Goal: Information Seeking & Learning: Learn about a topic

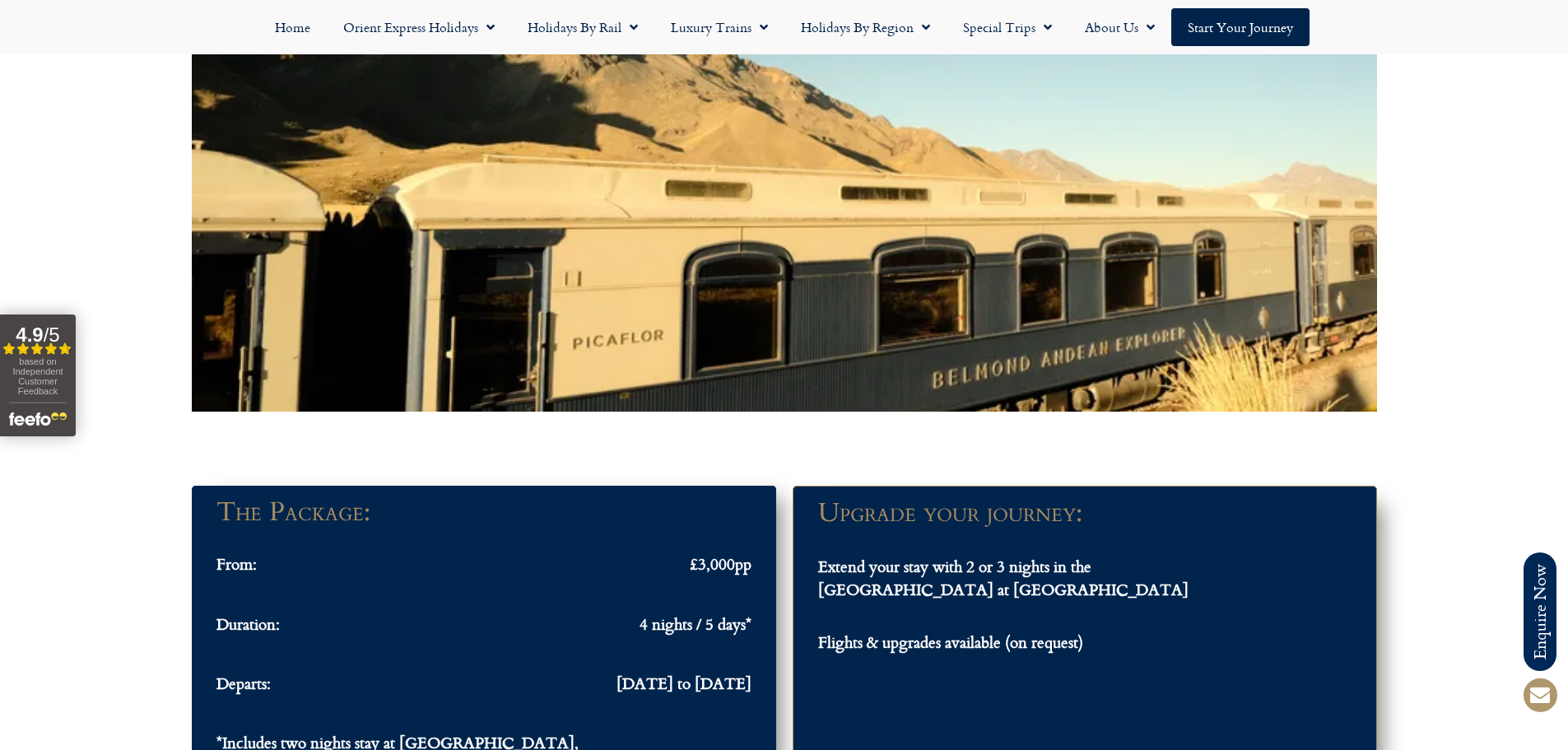
scroll to position [1235, 0]
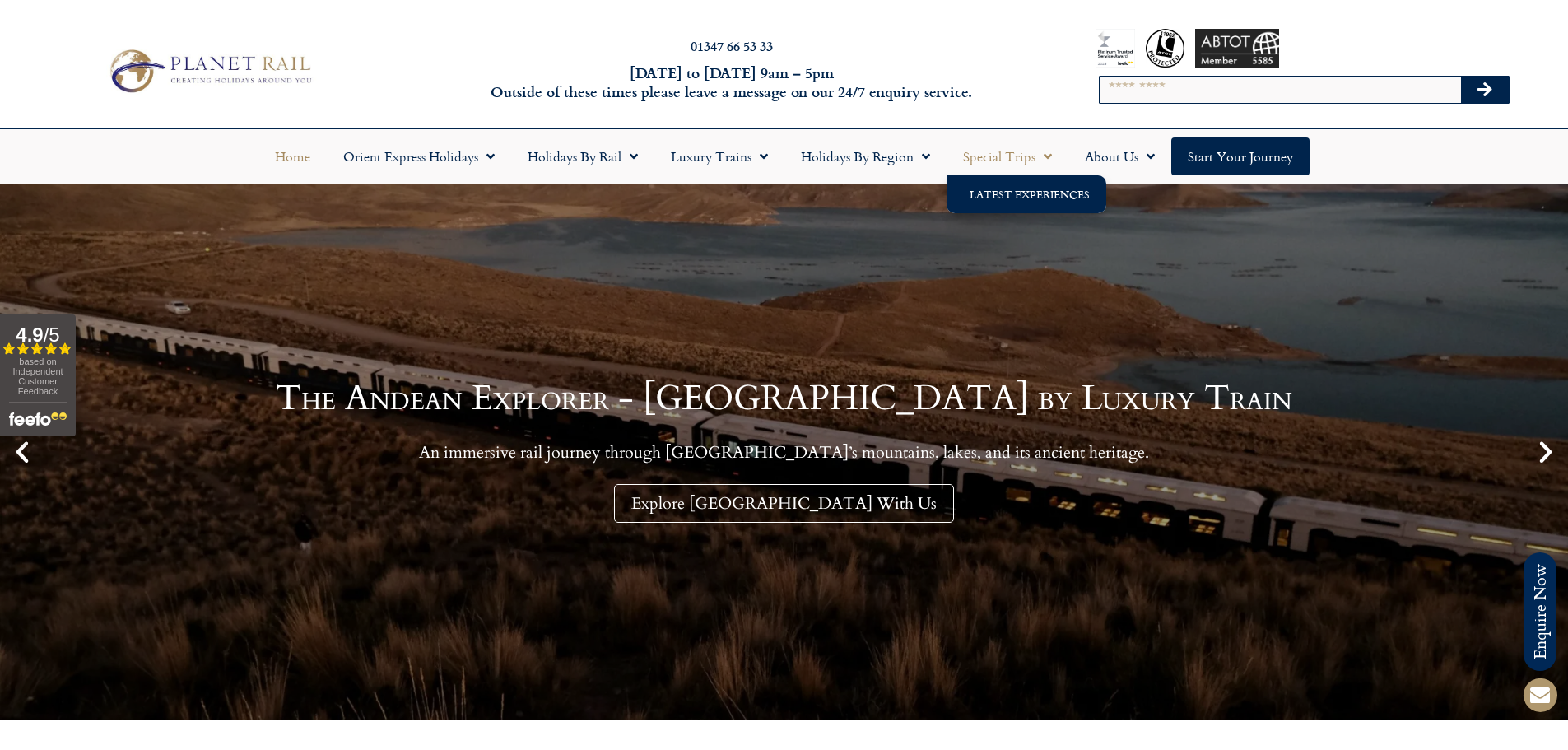
click at [1019, 187] on link "Latest Experiences" at bounding box center [1026, 194] width 160 height 38
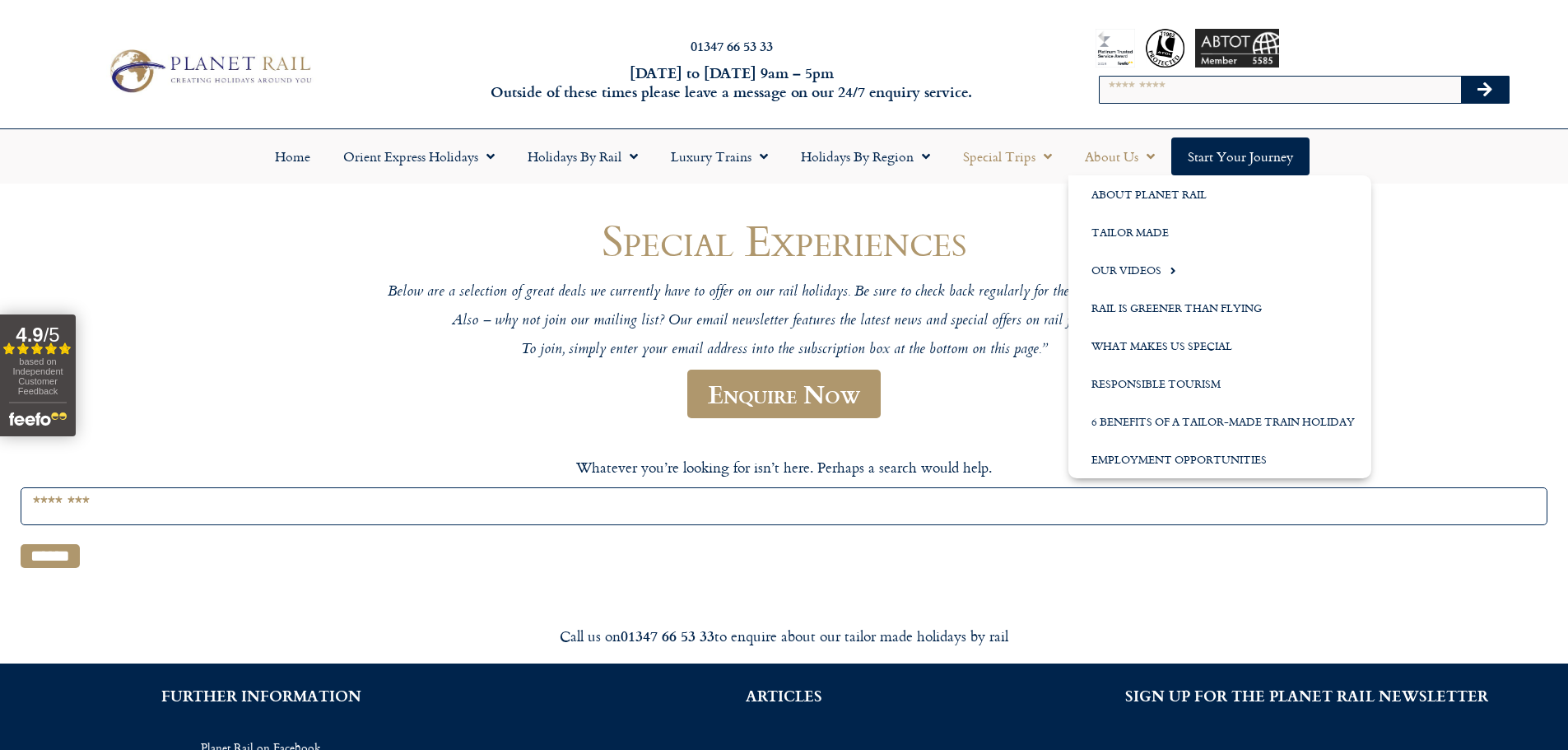
click at [1107, 152] on link "About Us" at bounding box center [1119, 156] width 103 height 38
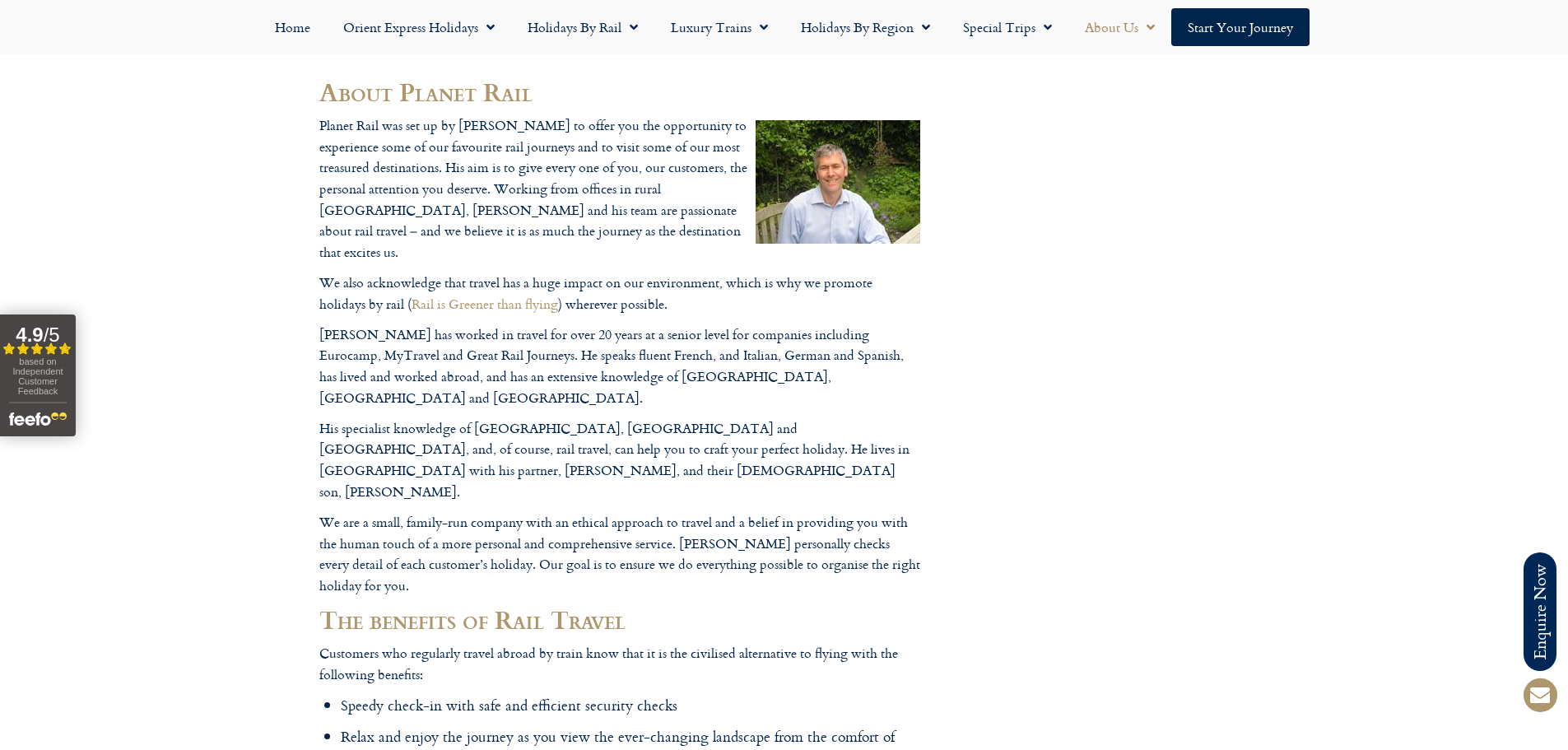
scroll to position [164, 0]
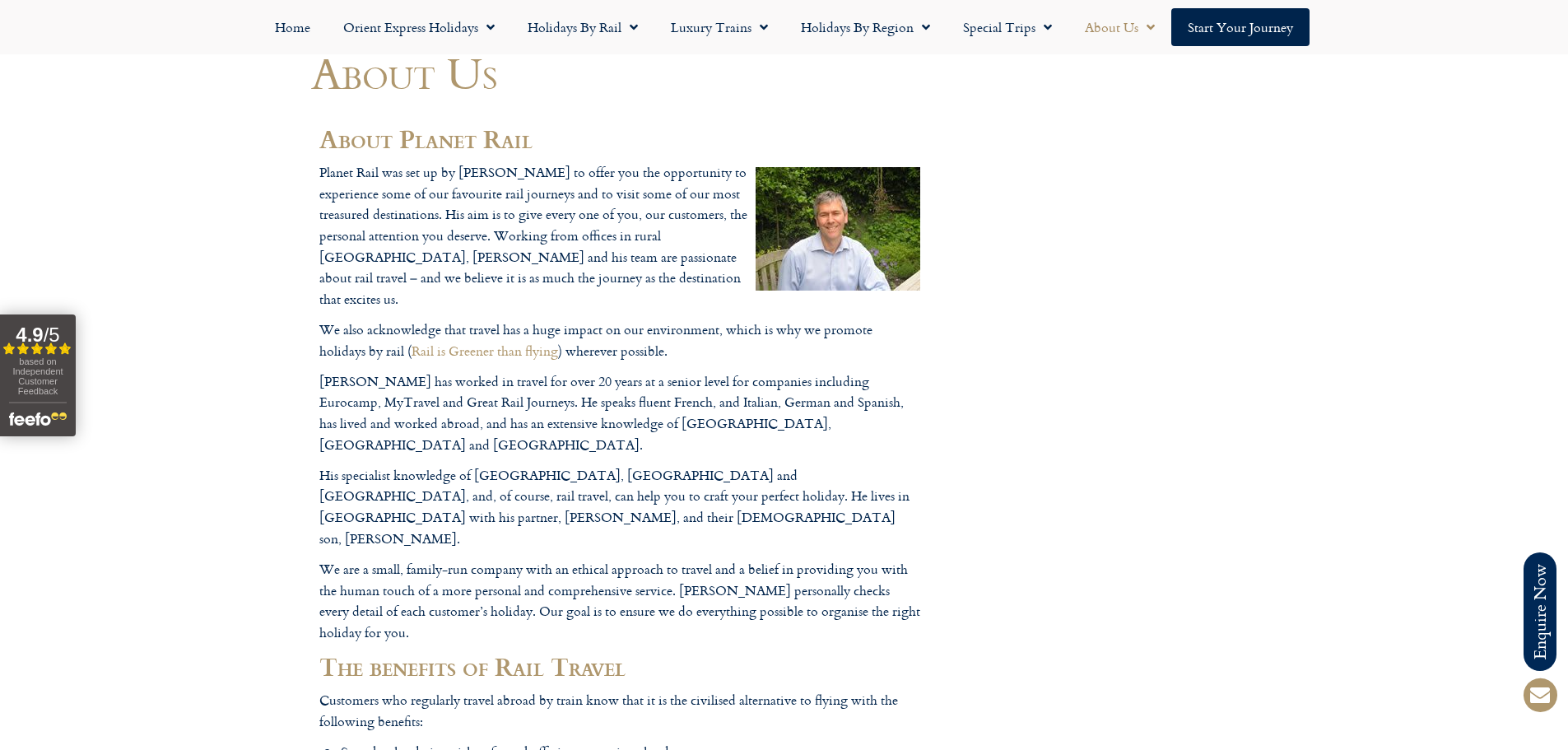
drag, startPoint x: 328, startPoint y: 79, endPoint x: 497, endPoint y: 217, distance: 218.2
click at [337, 83] on h1 "About Us" at bounding box center [619, 73] width 617 height 49
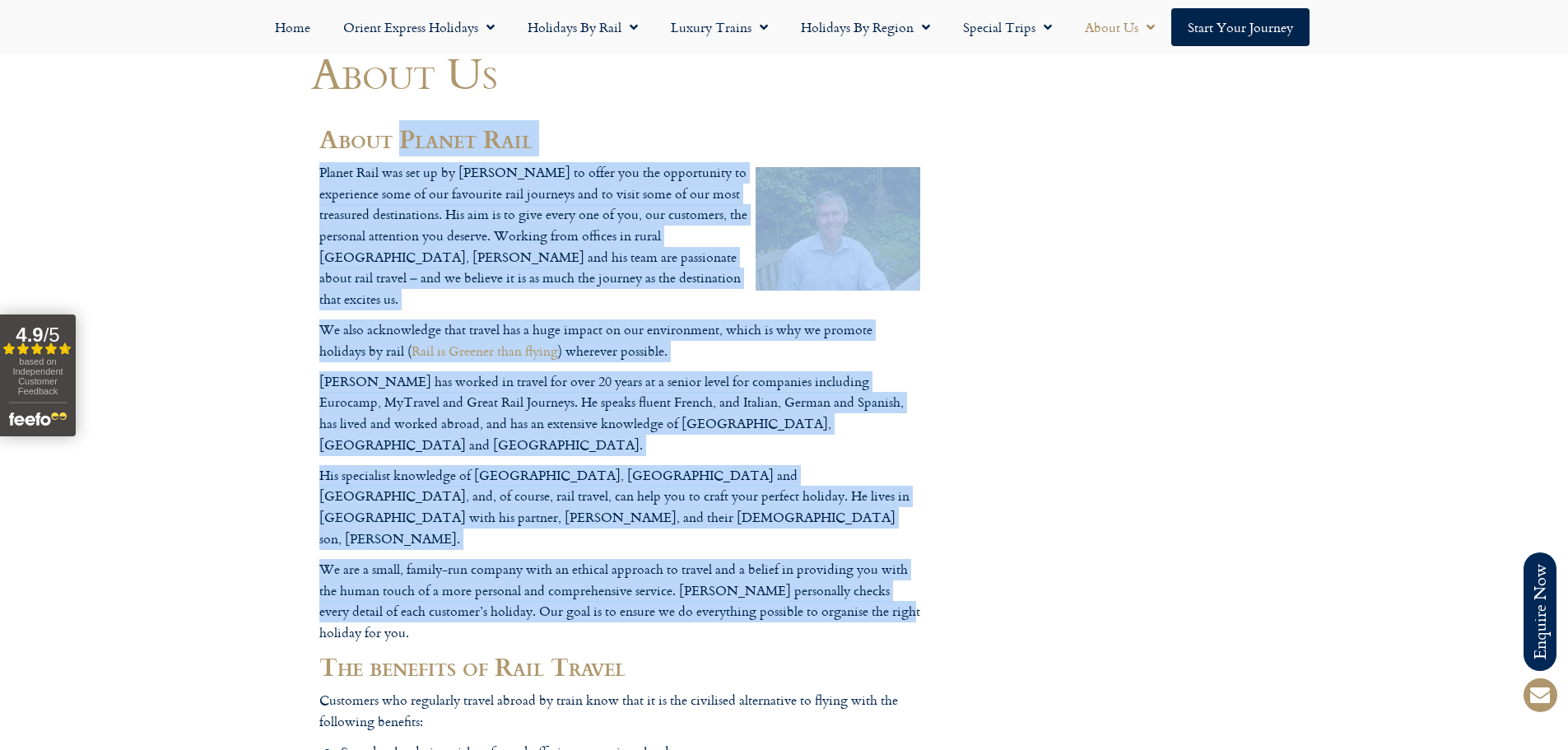
drag, startPoint x: 497, startPoint y: 217, endPoint x: 858, endPoint y: 536, distance: 481.7
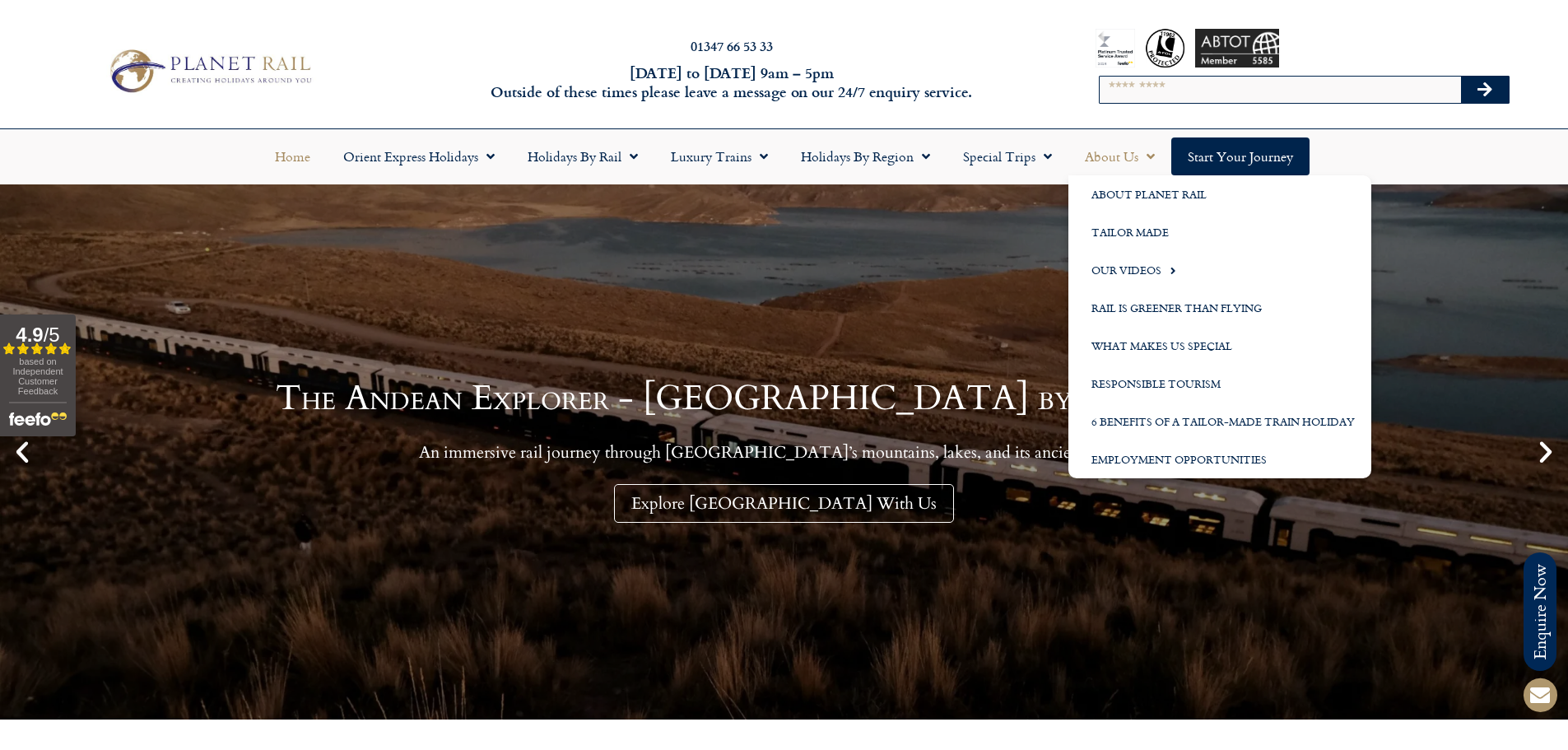
click at [1098, 157] on link "About Us" at bounding box center [1119, 156] width 103 height 38
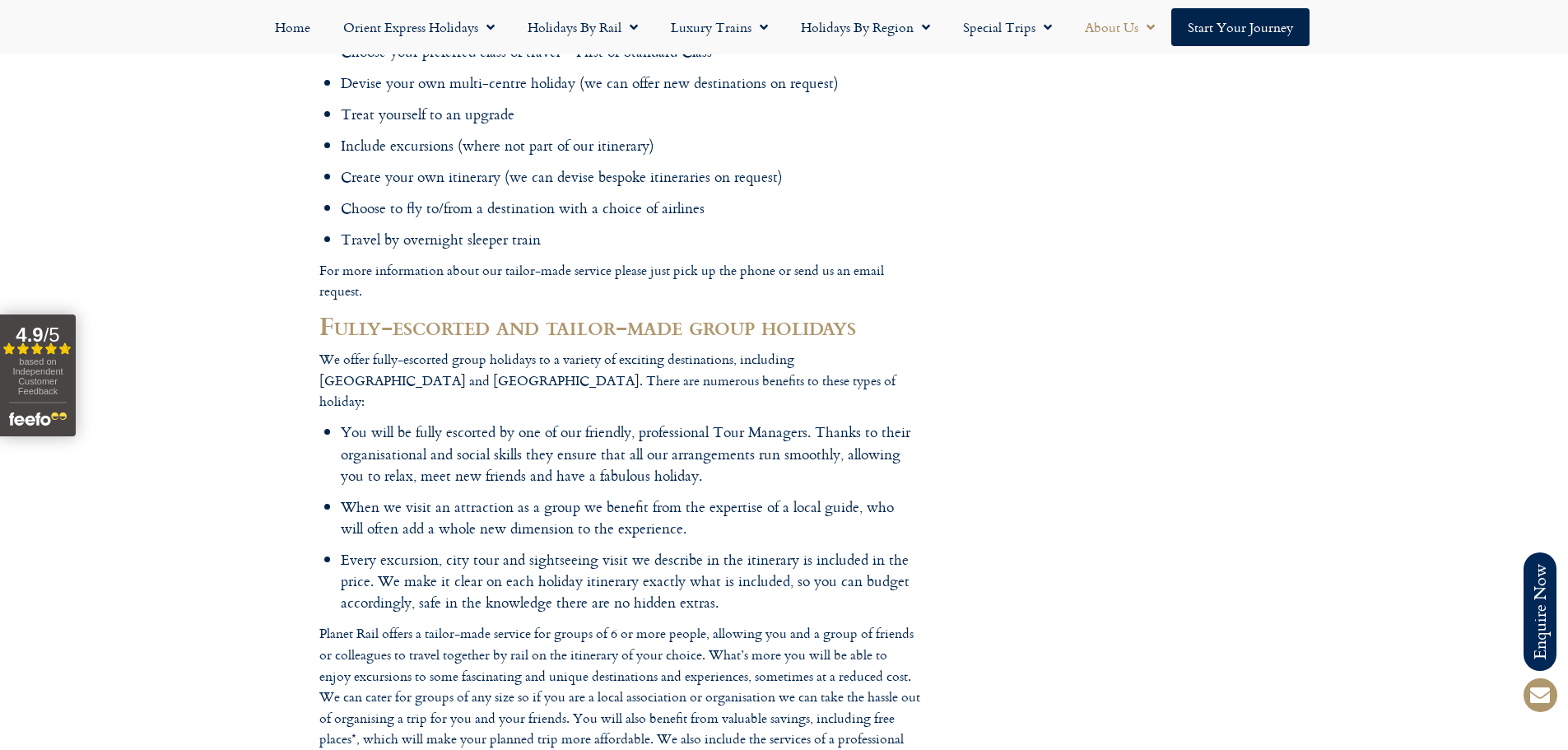
scroll to position [1564, 0]
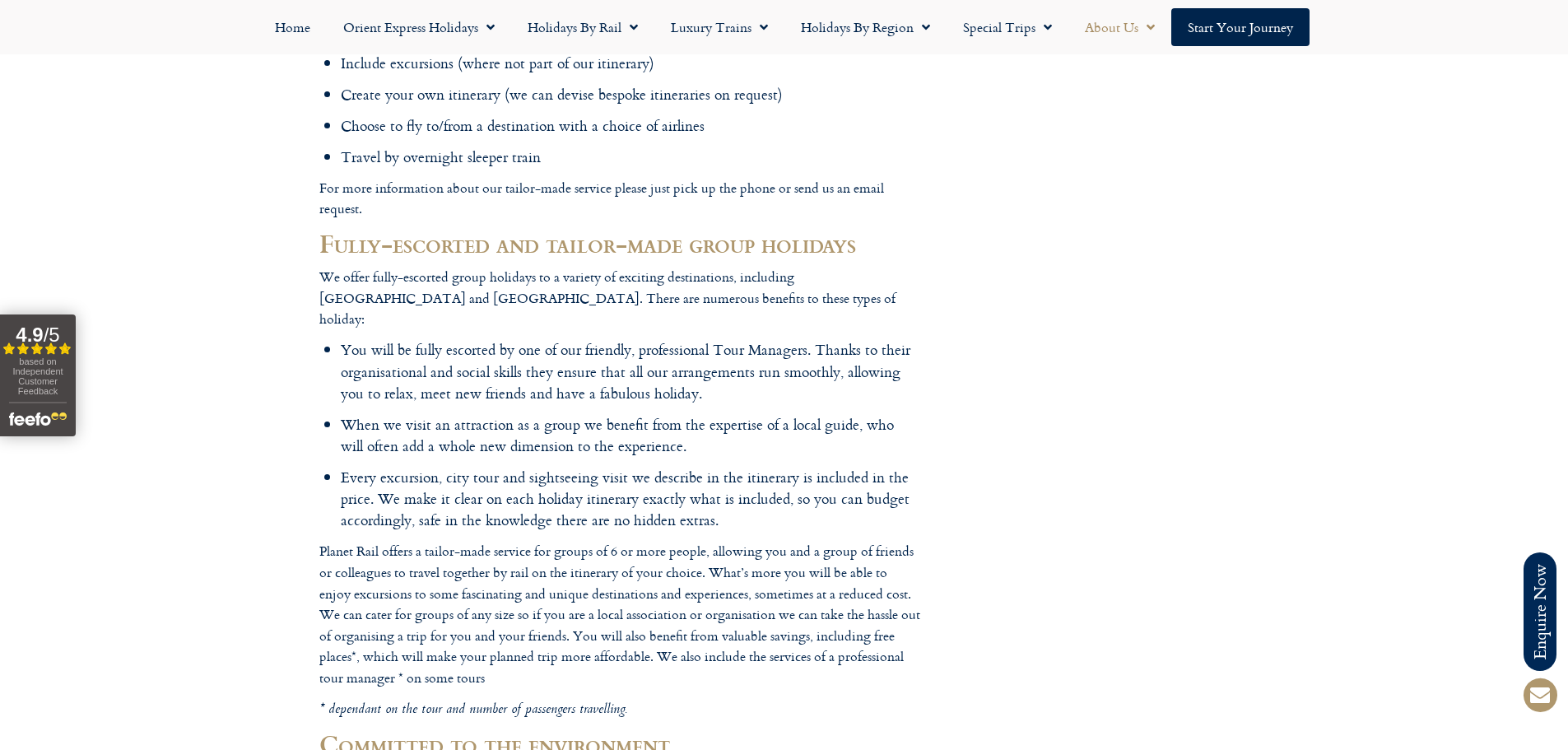
drag, startPoint x: 1579, startPoint y: 2, endPoint x: 1325, endPoint y: 215, distance: 331.5
click at [1314, 252] on div at bounding box center [784, 90] width 1568 height 3308
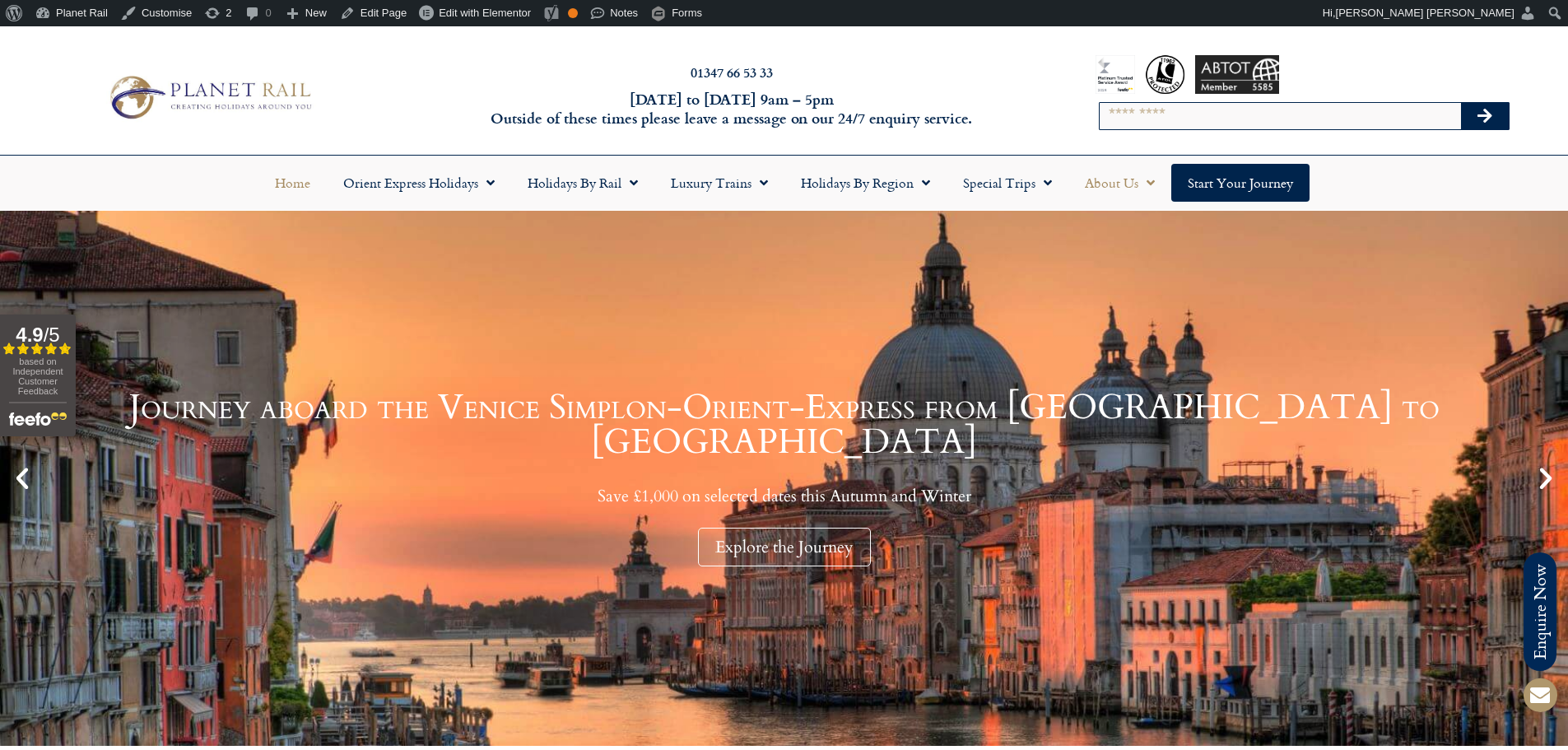
click at [1102, 186] on link "About Us" at bounding box center [1119, 182] width 103 height 38
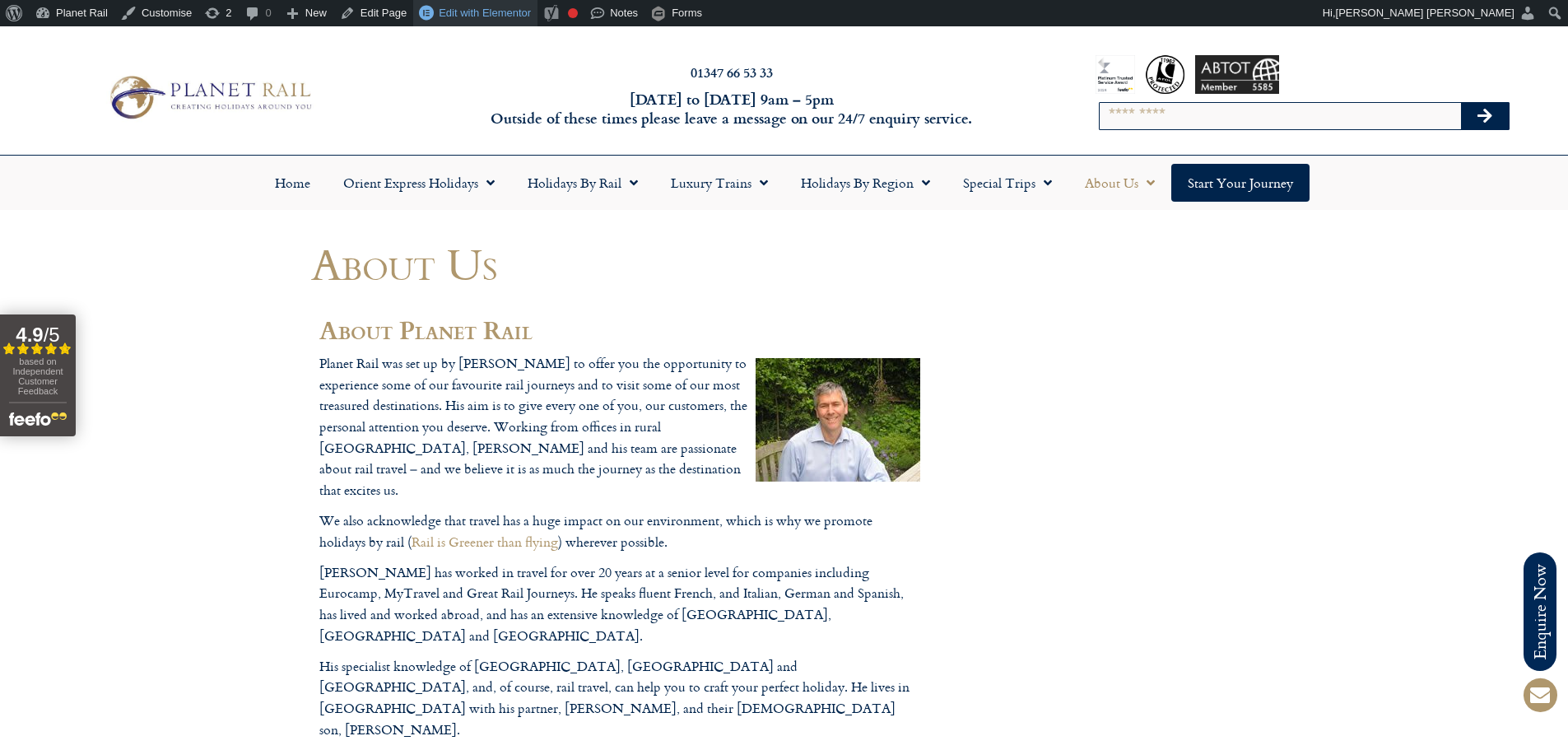
click at [464, 8] on span "Edit with Elementor" at bounding box center [485, 12] width 92 height 12
click at [386, 12] on link "Edit Page" at bounding box center [373, 13] width 80 height 27
click at [387, 17] on link "Edit Page" at bounding box center [373, 13] width 80 height 27
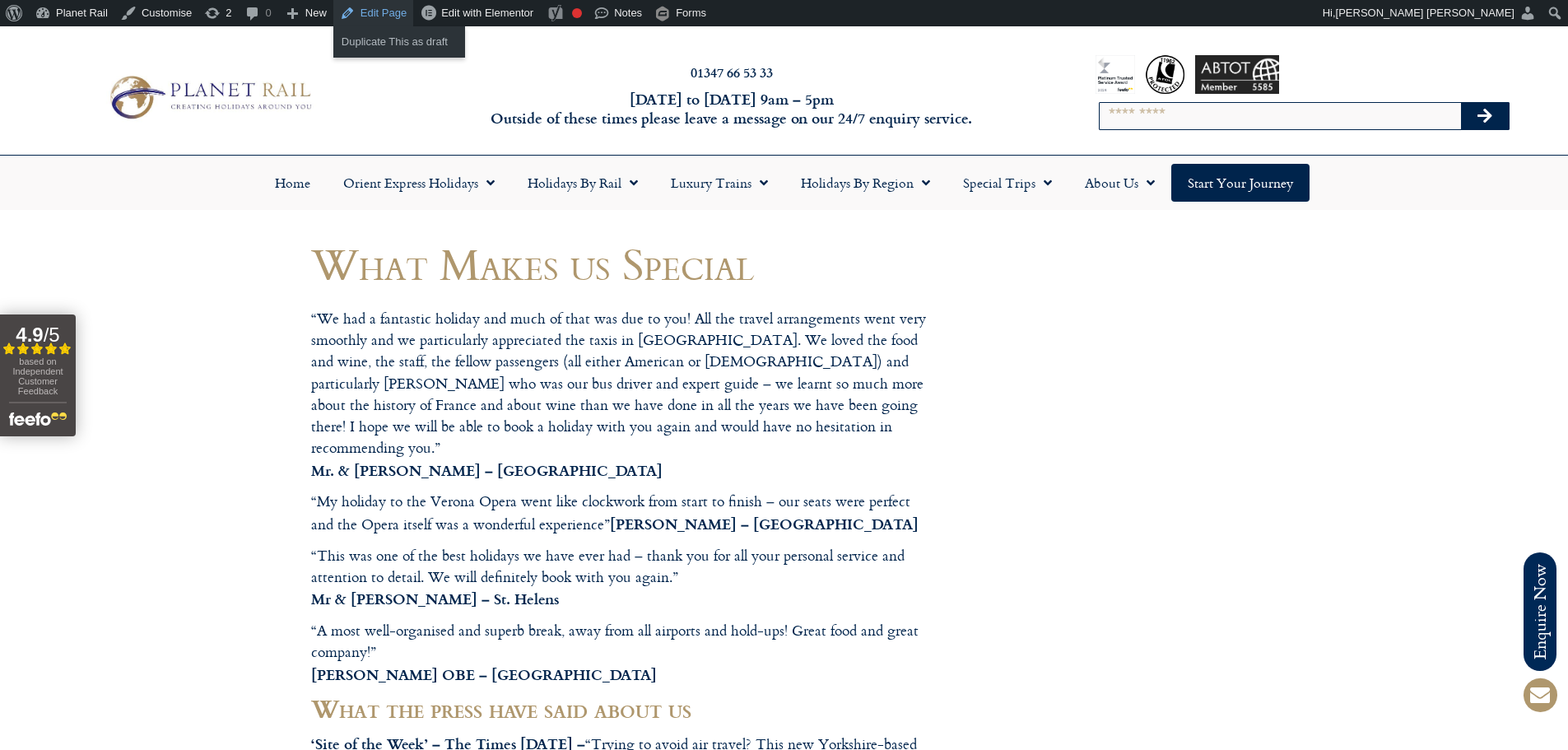
click at [369, 17] on link "Edit Page" at bounding box center [373, 13] width 80 height 27
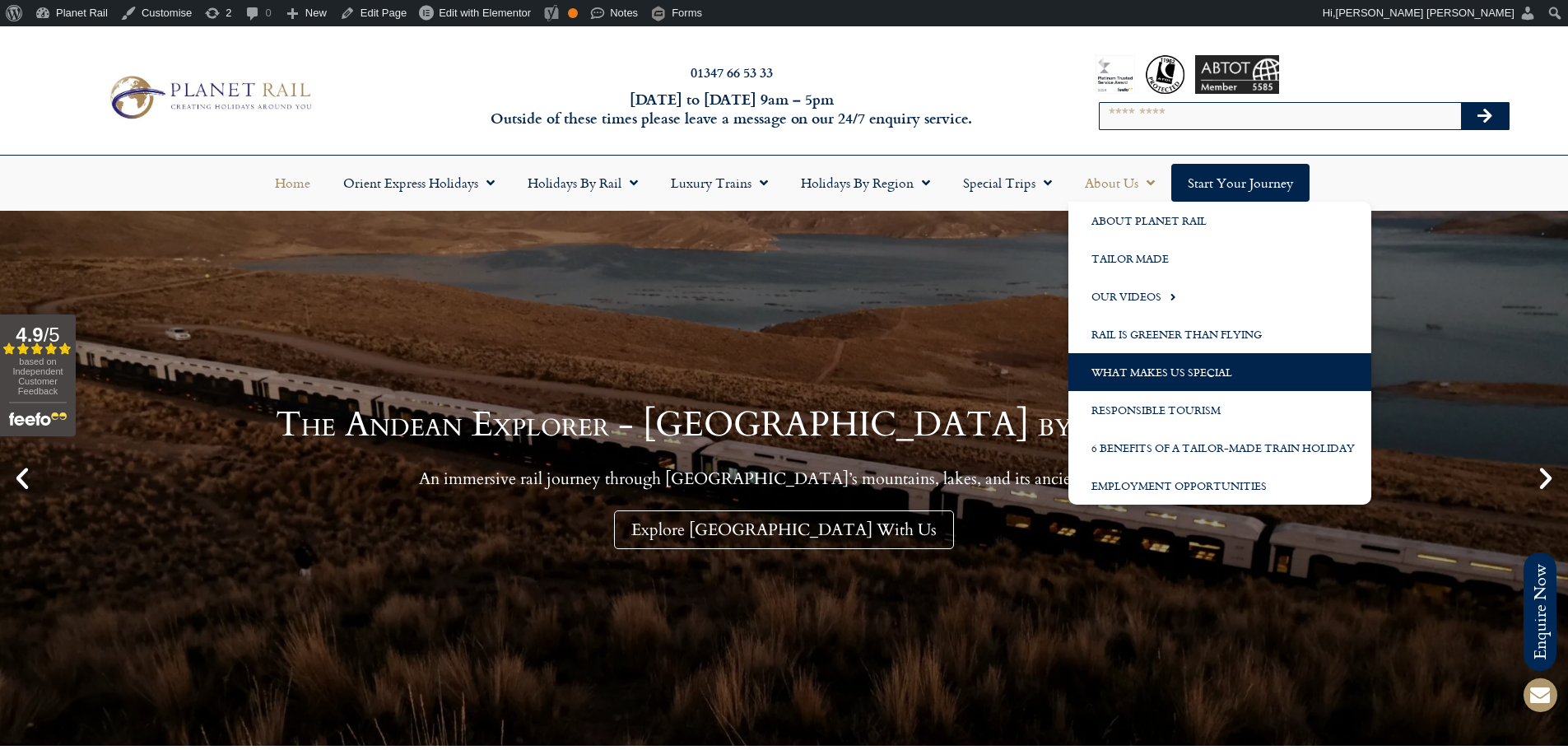
click at [1161, 373] on link "What Makes us Special" at bounding box center [1219, 371] width 303 height 38
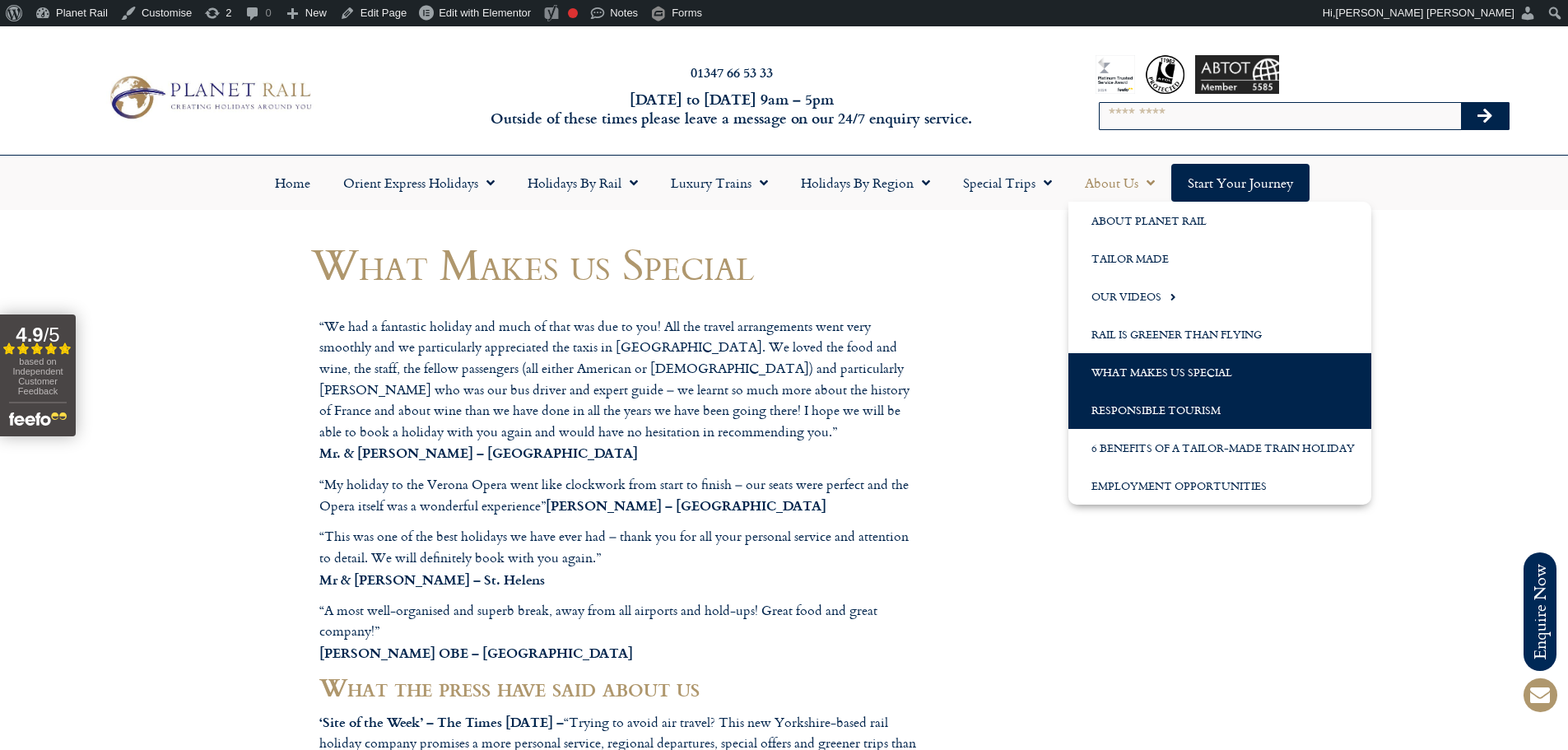
click at [1121, 403] on link "Responsible Tourism" at bounding box center [1219, 410] width 303 height 38
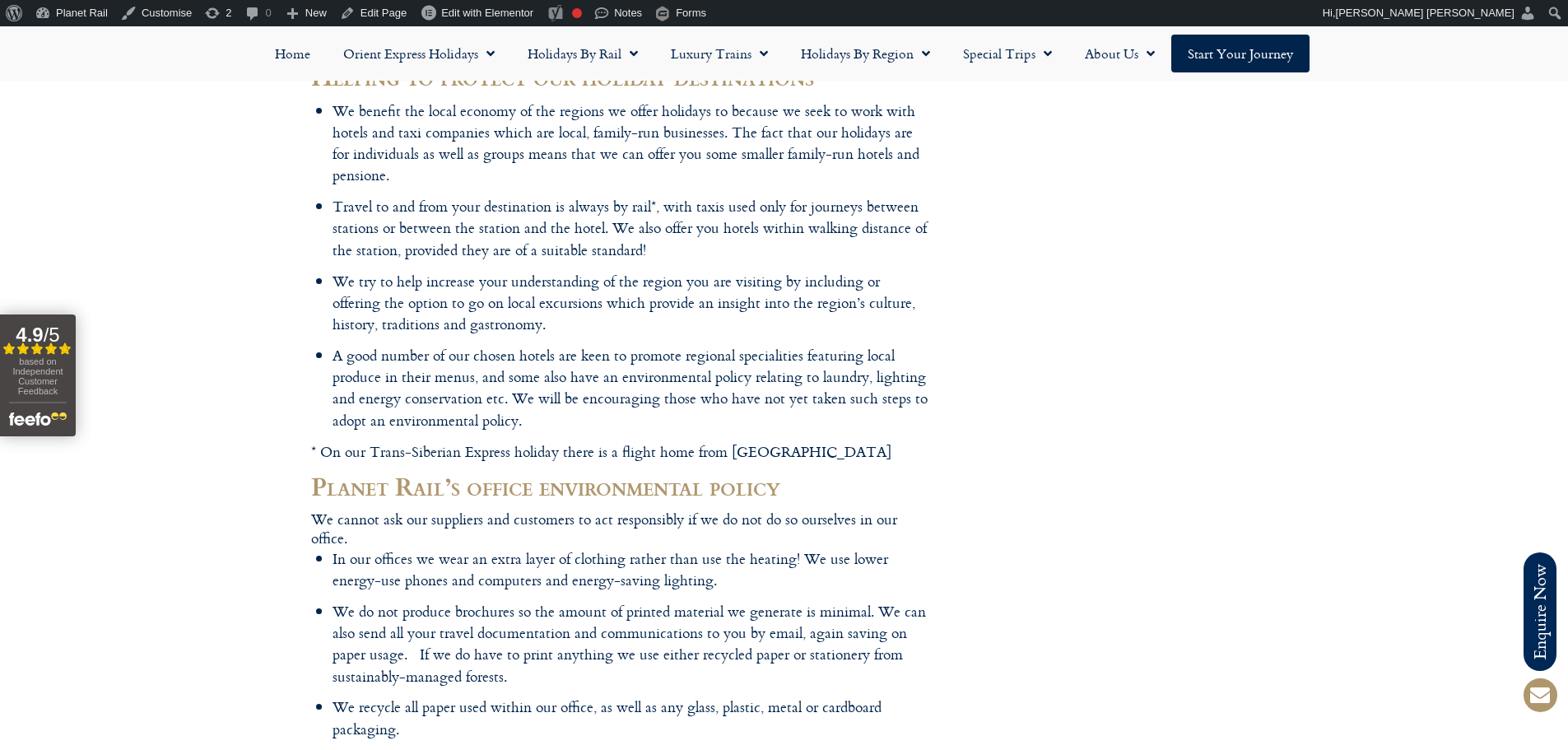
scroll to position [494, 0]
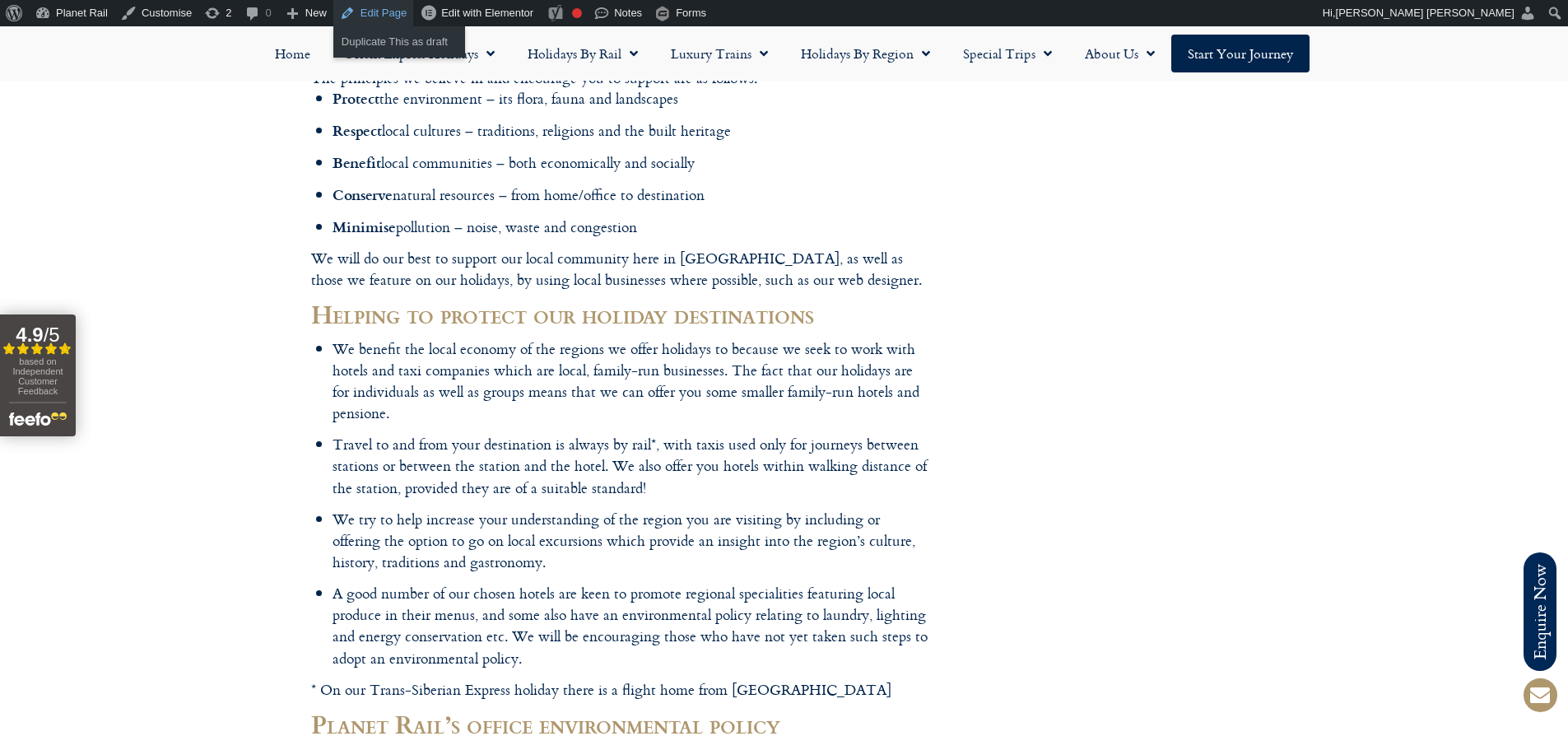
click at [367, 16] on link "Edit Page" at bounding box center [373, 13] width 80 height 27
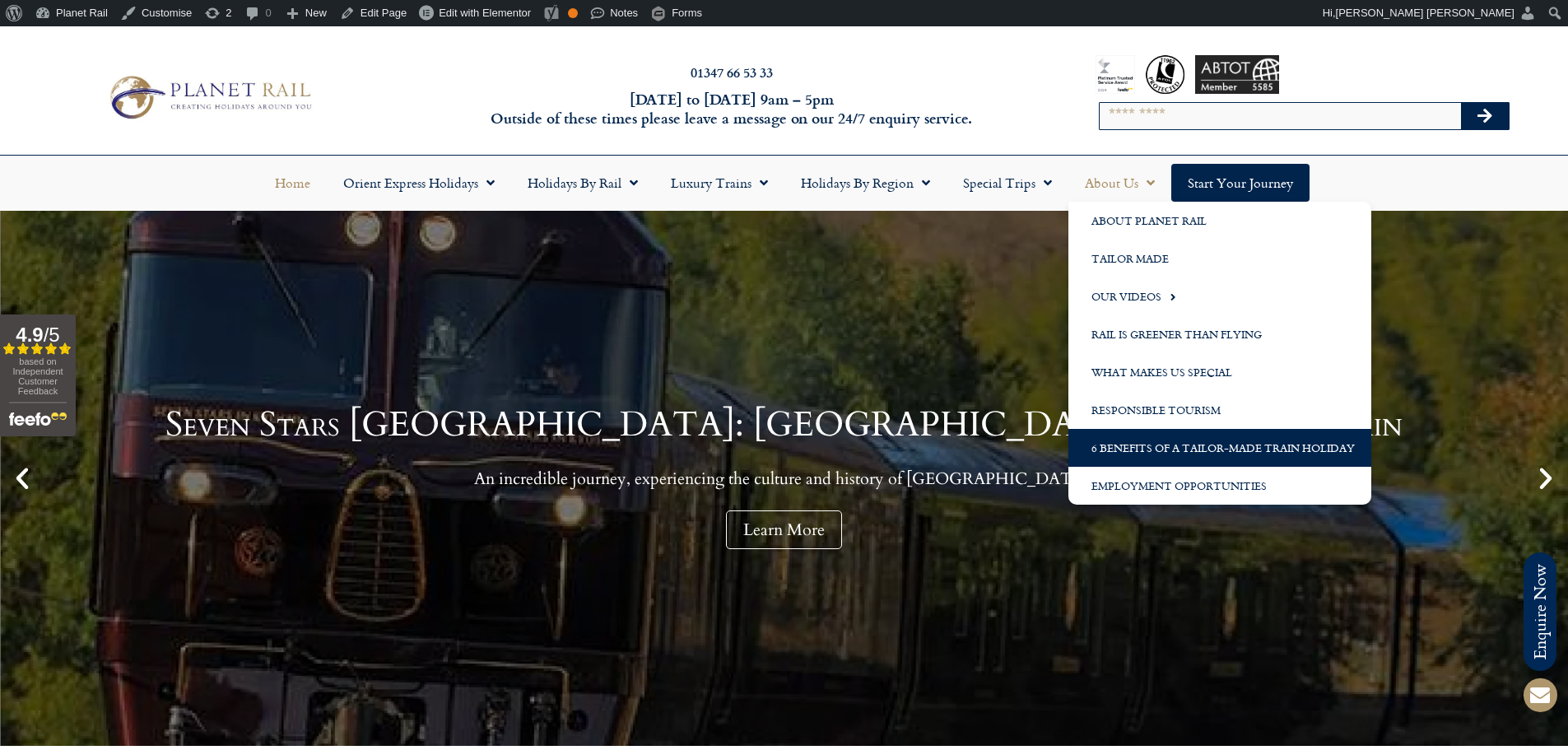
click at [1161, 453] on link "6 Benefits of a Tailor-Made Train Holiday" at bounding box center [1219, 448] width 303 height 38
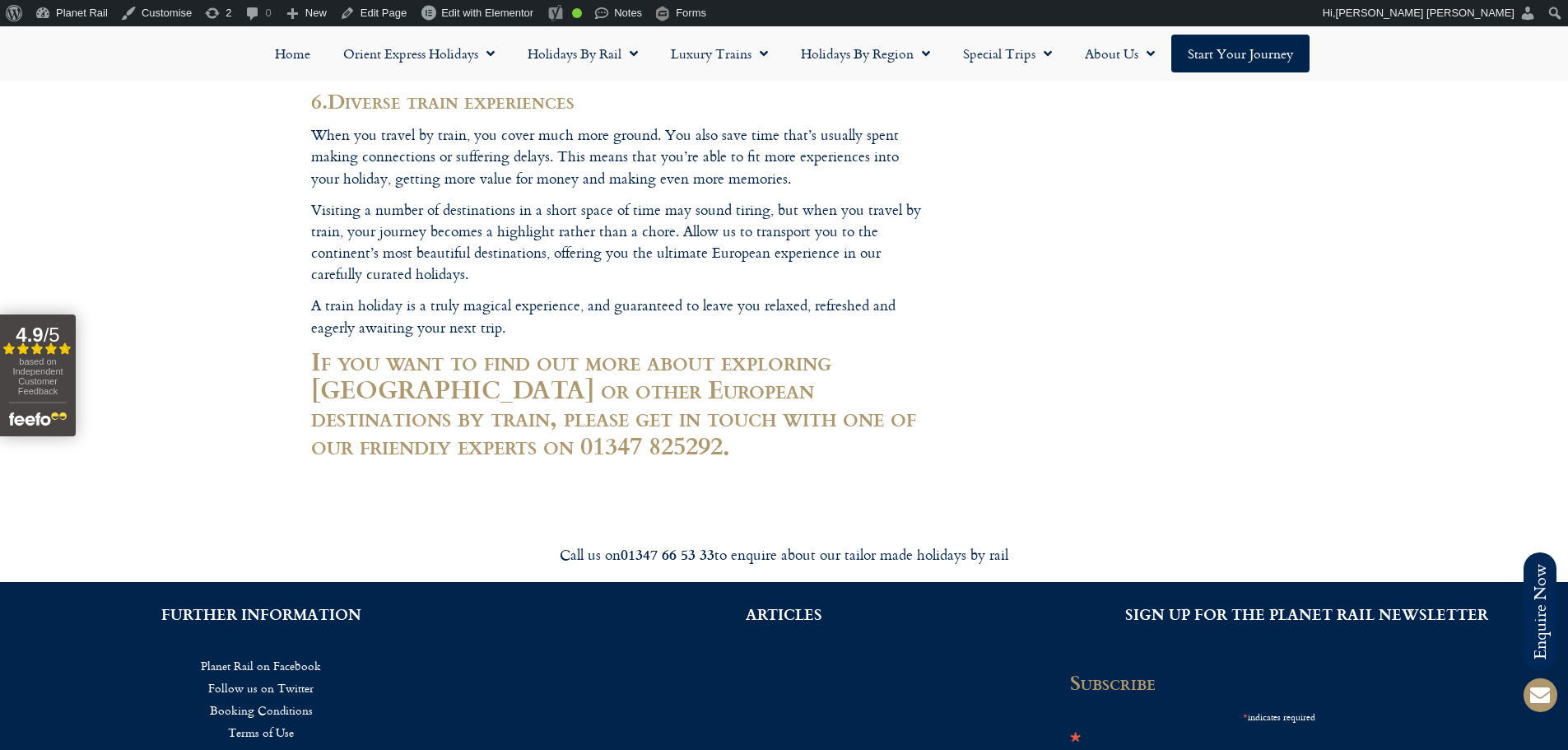
scroll to position [2881, 0]
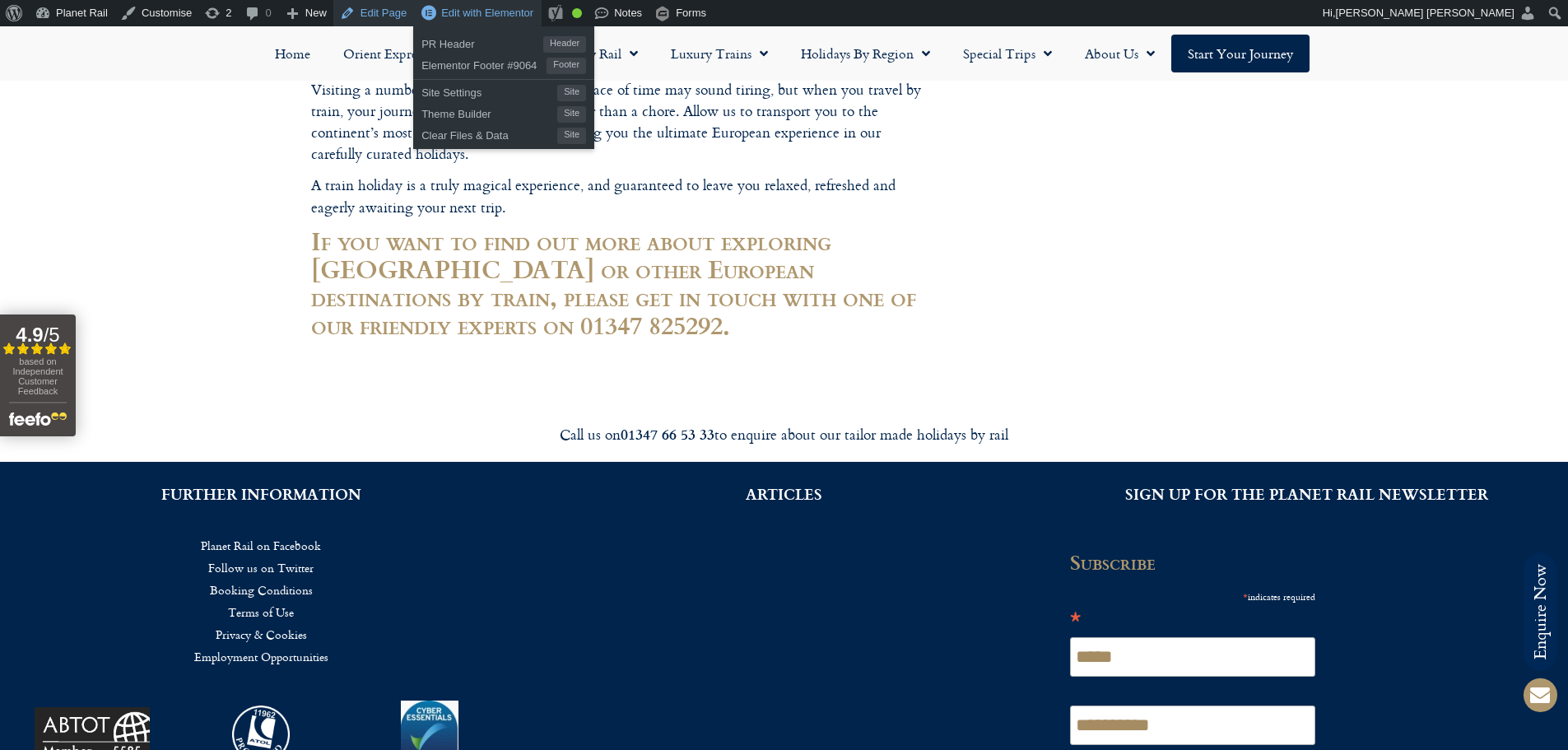
click at [393, 16] on link "Edit Page" at bounding box center [373, 13] width 80 height 27
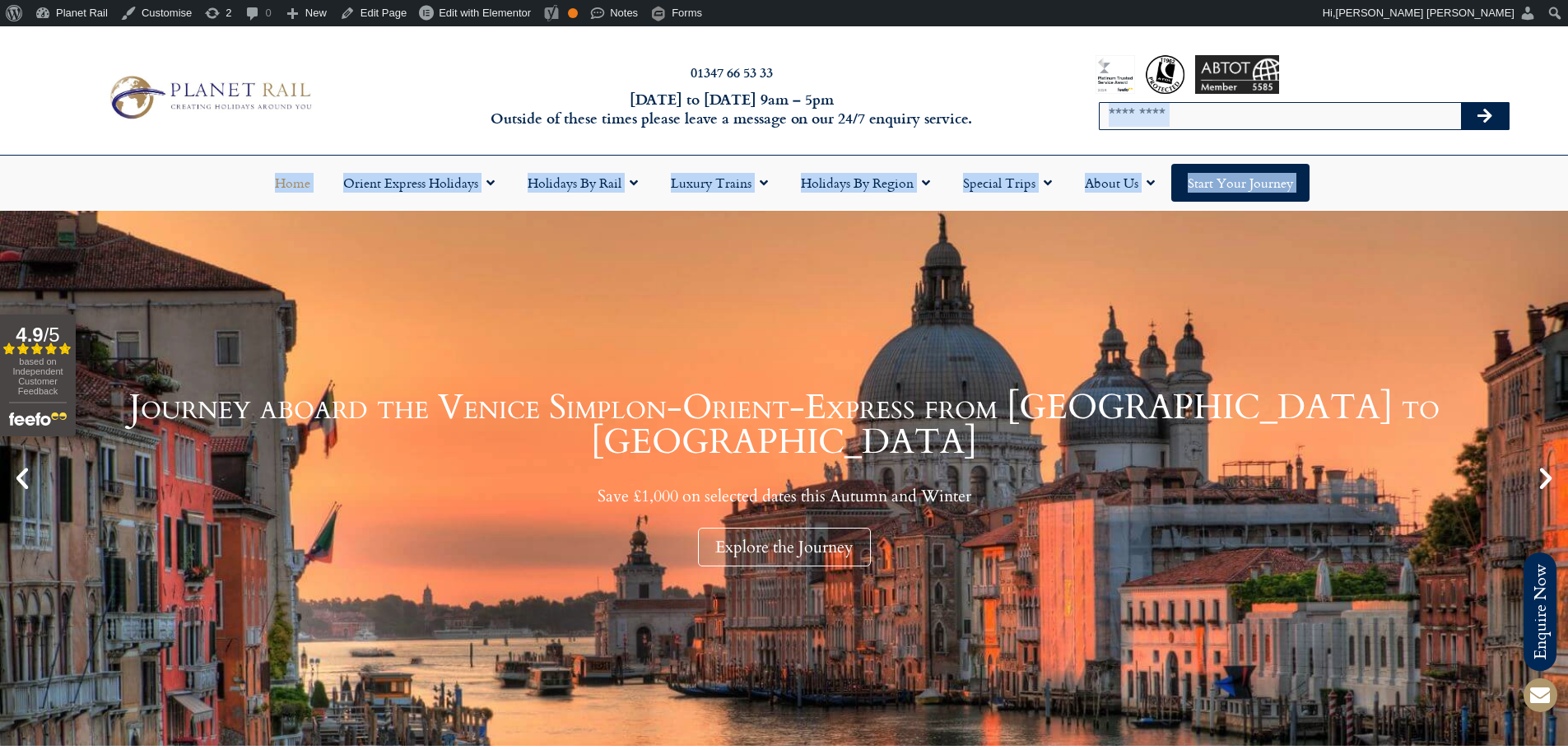
drag, startPoint x: 1564, startPoint y: 84, endPoint x: 1578, endPoint y: 360, distance: 276.4
click at [1567, 454] on html "Planet Rail Online Enquiry Please enter your details below, together with your …" at bounding box center [784, 402] width 1568 height 750
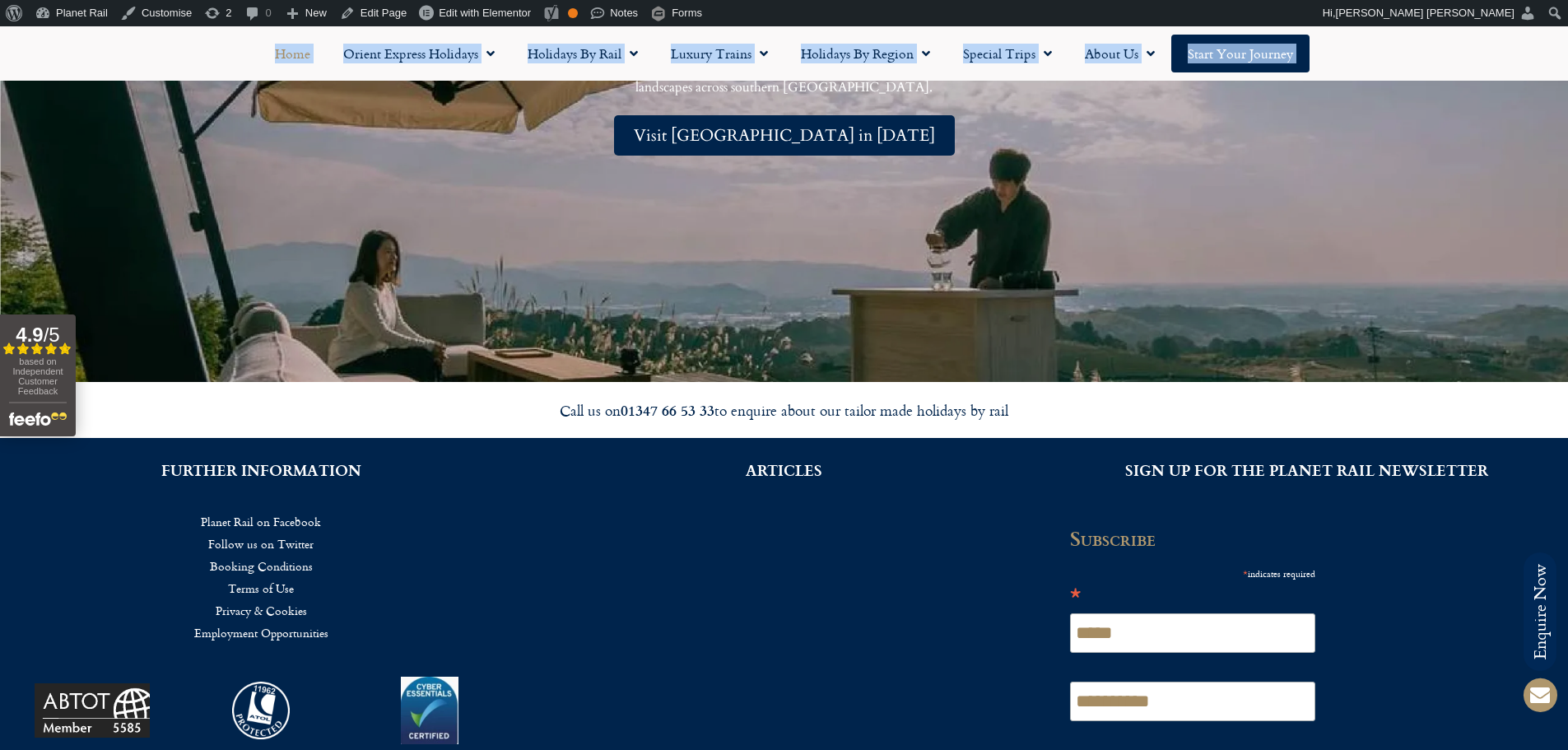
scroll to position [4342, 0]
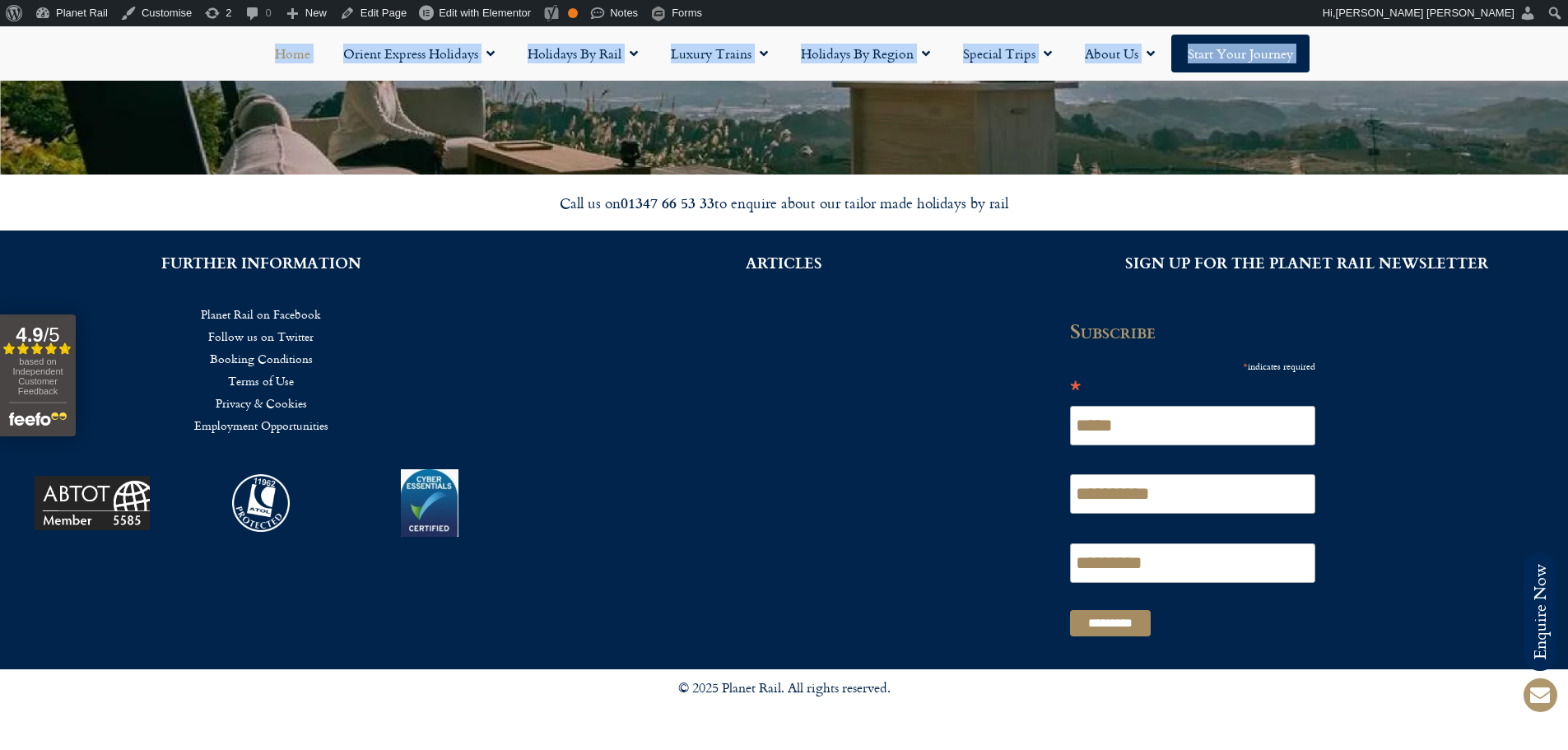
click at [272, 356] on link "Booking Conditions" at bounding box center [261, 358] width 474 height 22
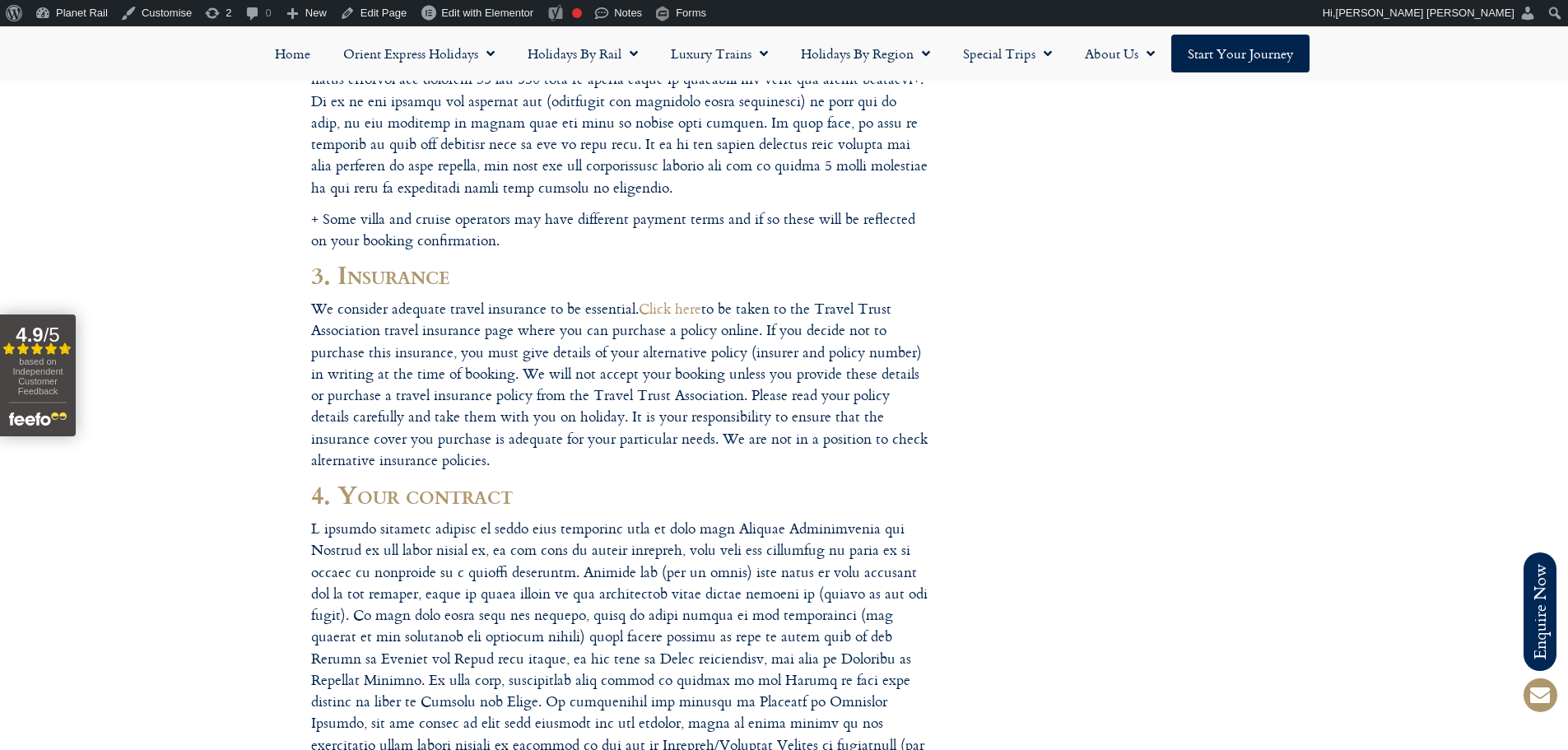
scroll to position [988, 0]
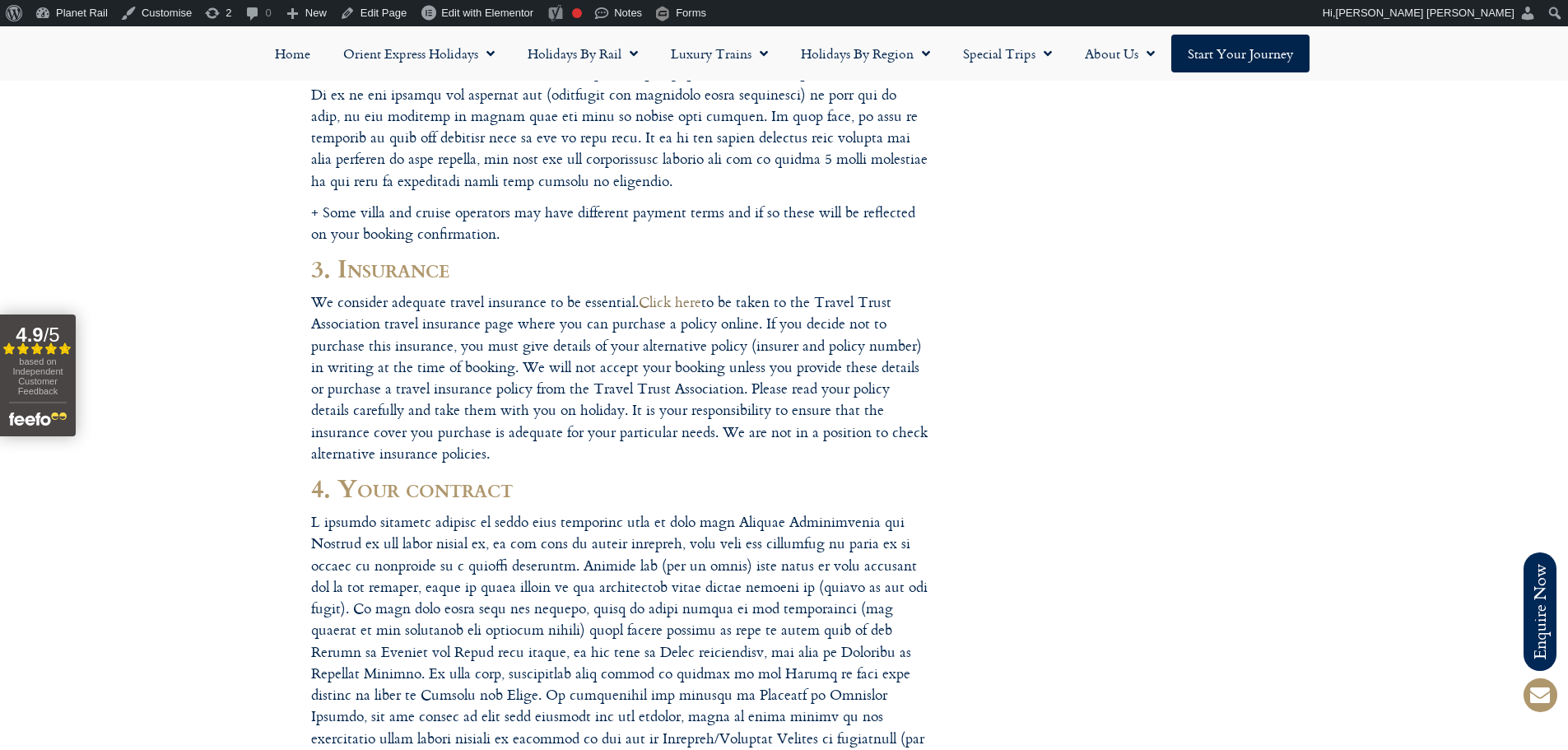
click at [681, 304] on link "Click here" at bounding box center [670, 301] width 62 height 22
click at [386, 13] on link "Edit Page" at bounding box center [373, 13] width 80 height 27
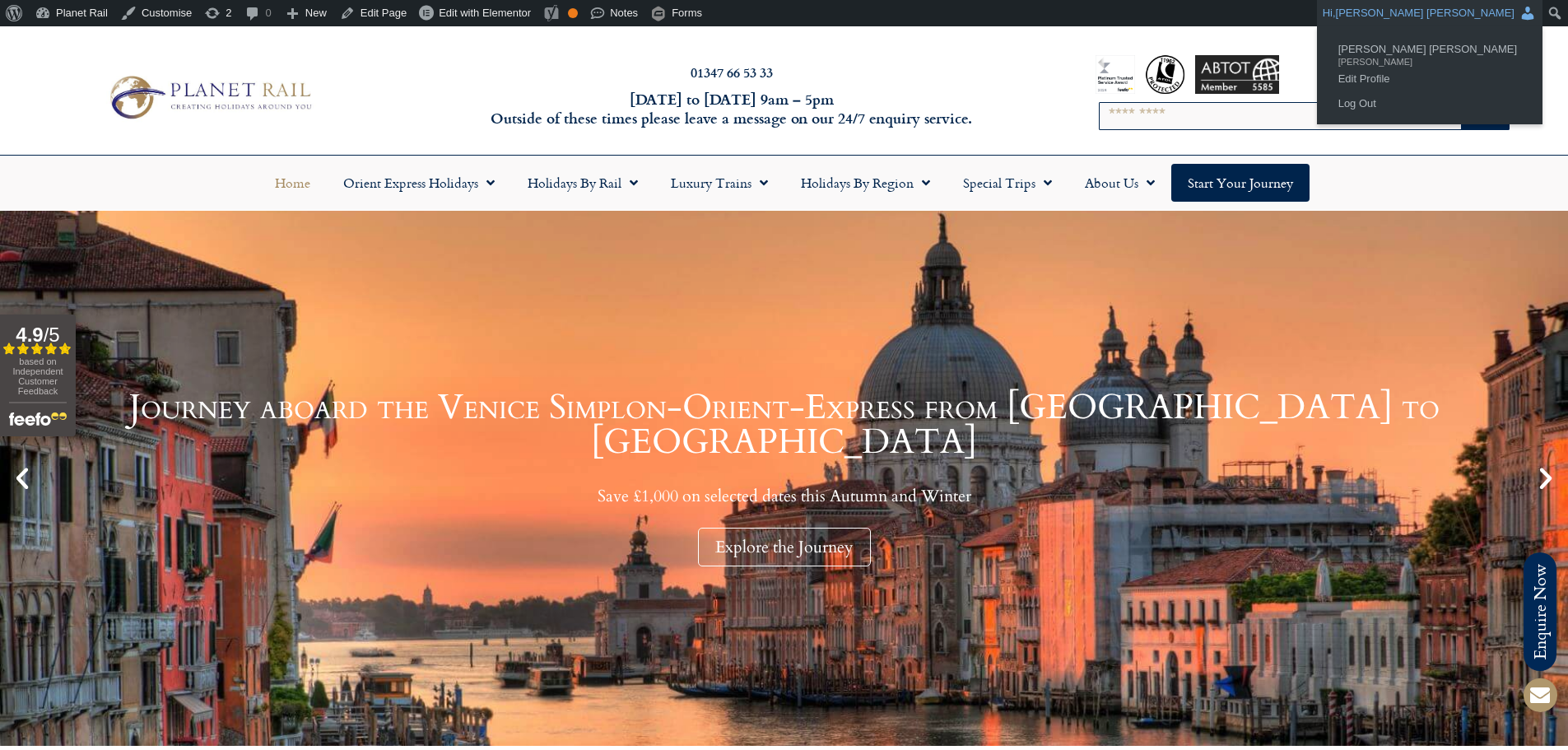
click at [1501, 16] on span "[PERSON_NAME] [PERSON_NAME]" at bounding box center [1425, 12] width 179 height 12
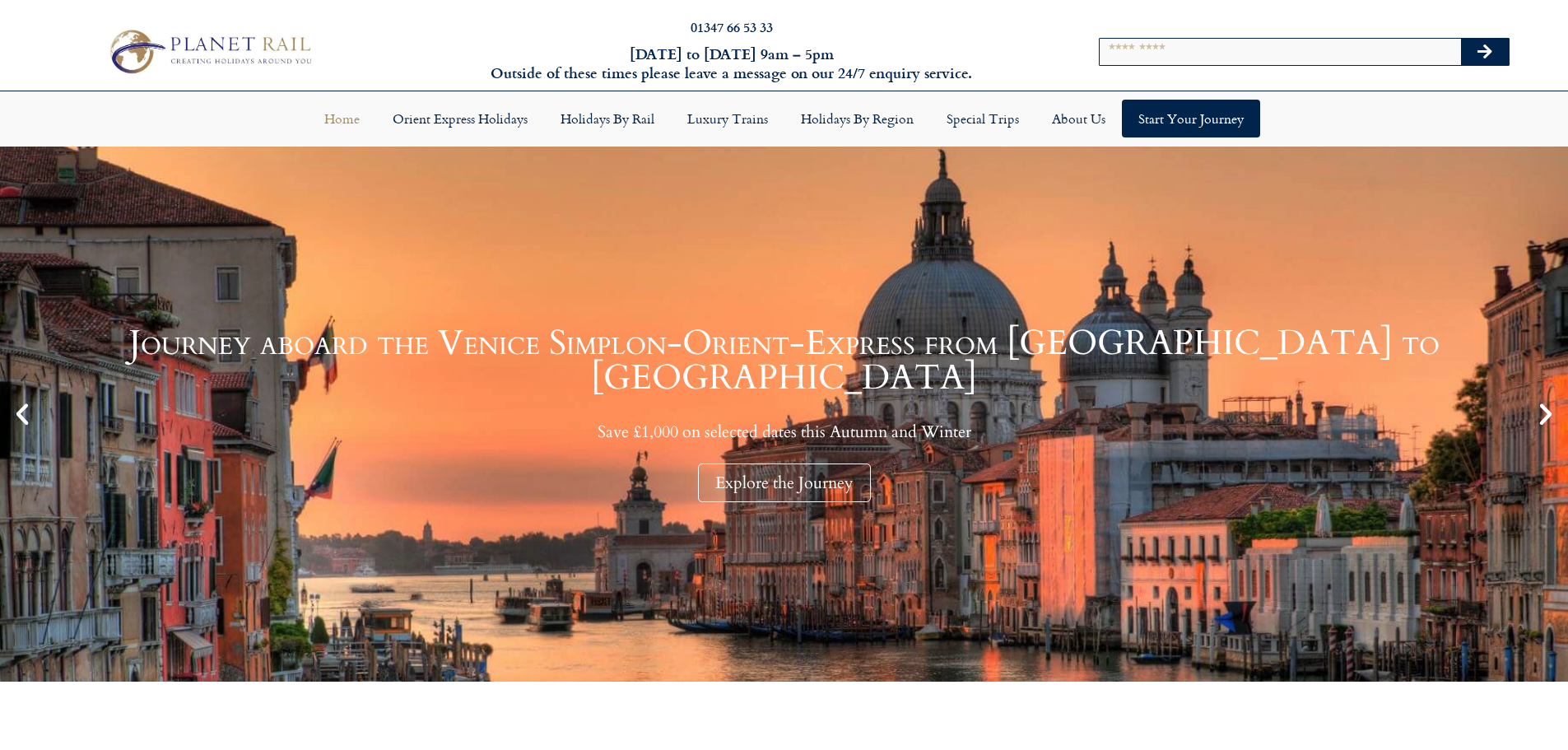
click at [1230, 60] on input "Search" at bounding box center [1280, 52] width 362 height 27
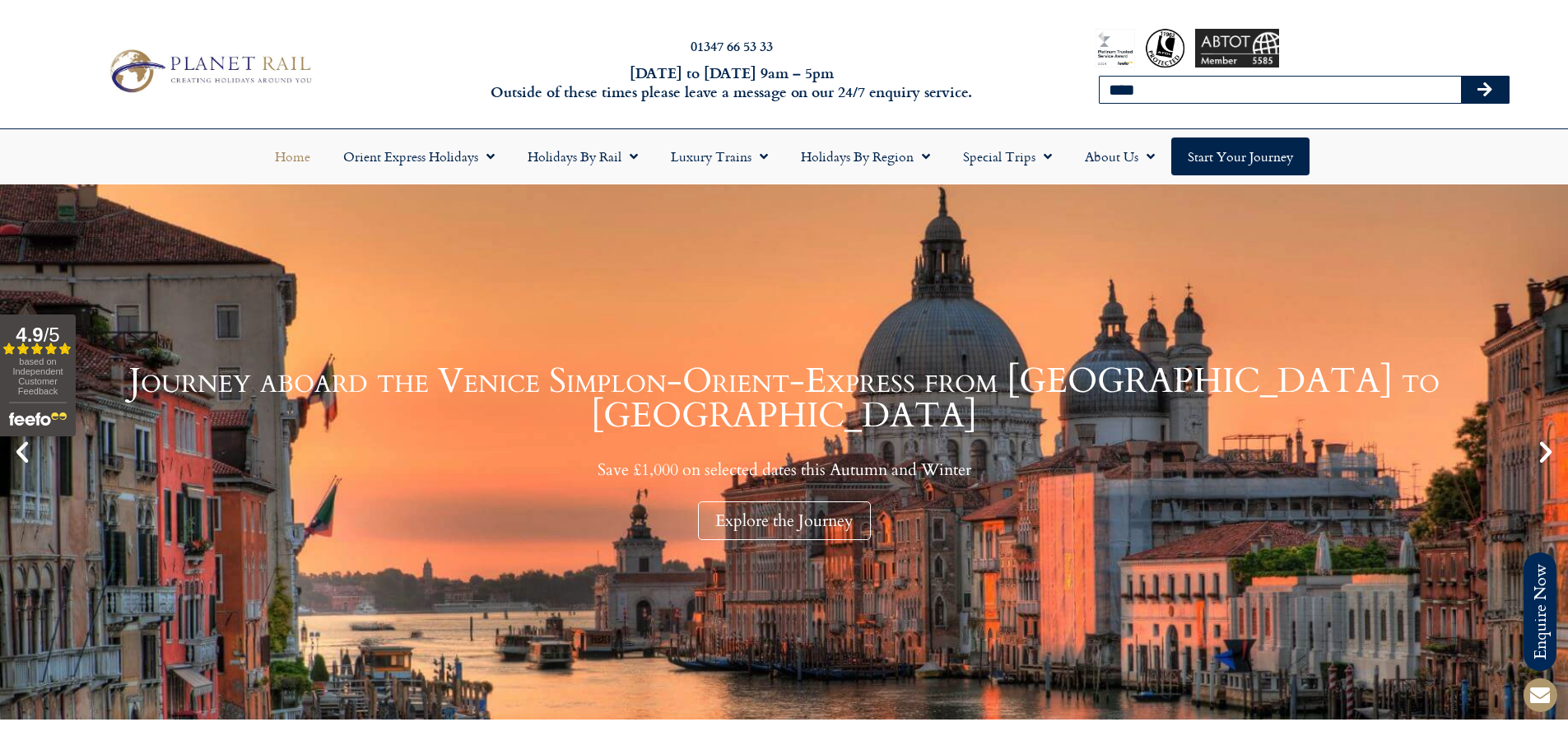
type input "****"
click at [1461, 76] on button "Search" at bounding box center [1484, 90] width 48 height 27
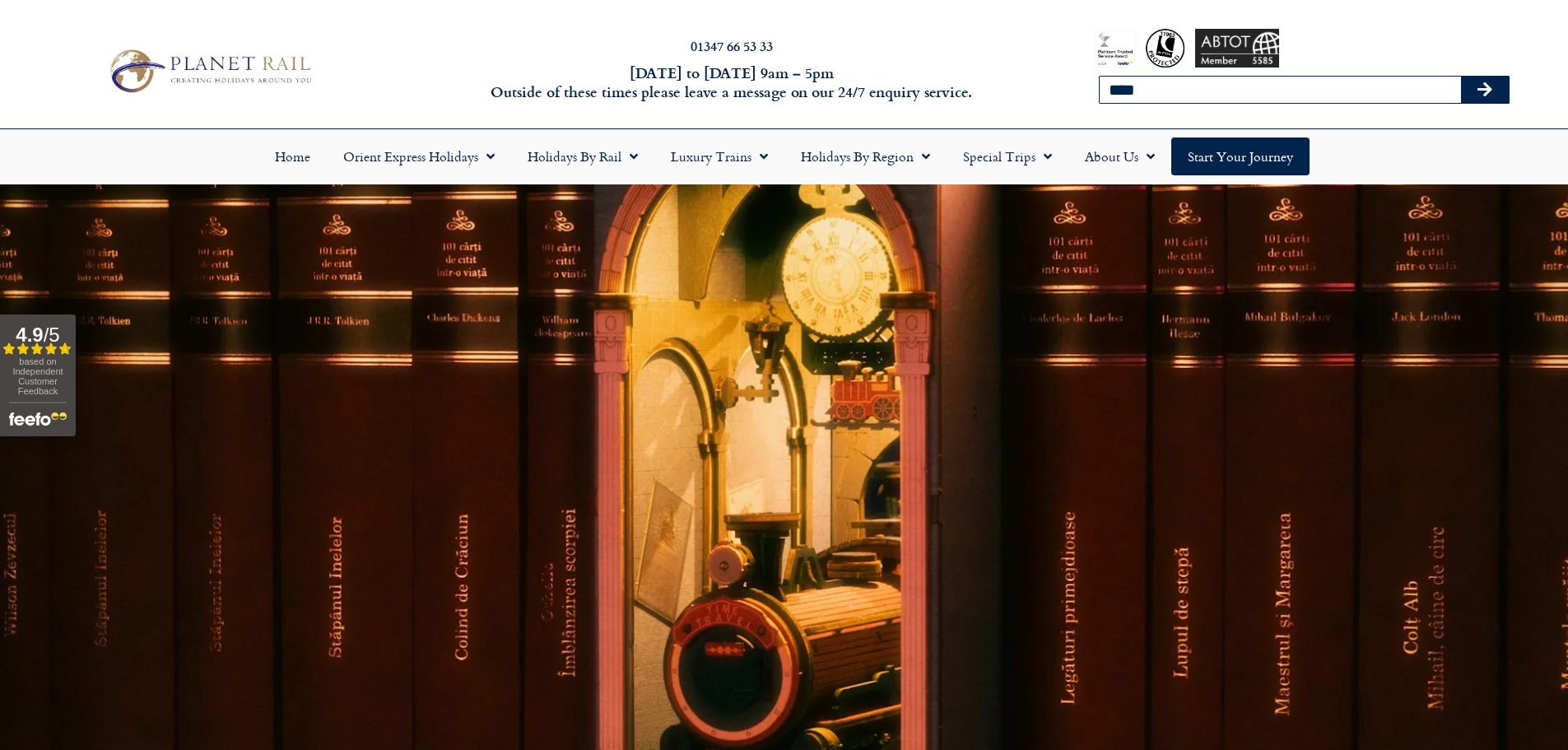
click at [1157, 95] on input "****" at bounding box center [1280, 90] width 362 height 27
type input "****"
click at [1461, 76] on button "Search" at bounding box center [1484, 90] width 48 height 27
click at [1279, 89] on input "****" at bounding box center [1280, 90] width 362 height 27
type input "****"
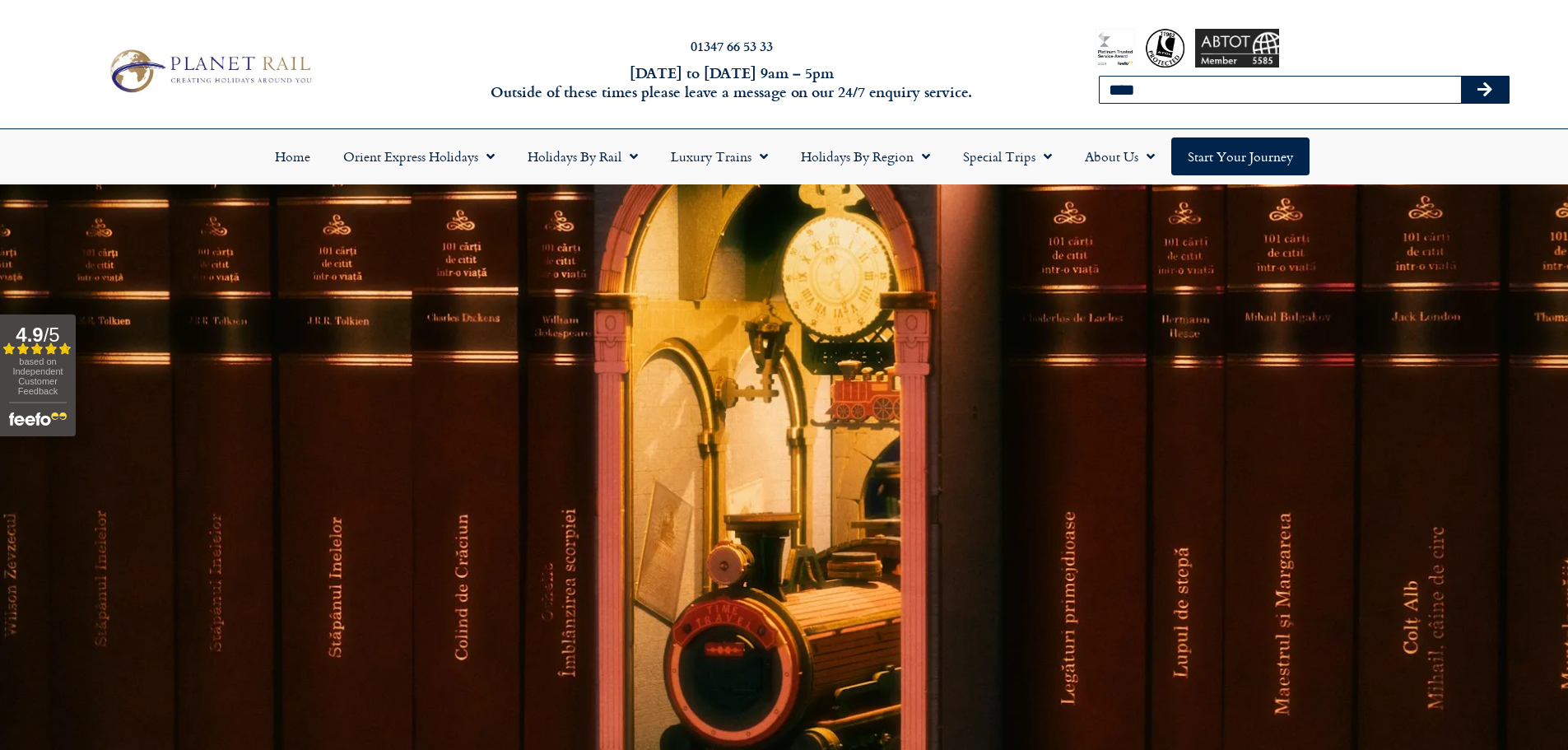
click at [1461, 76] on button "Search" at bounding box center [1484, 90] width 48 height 27
click at [1233, 76] on input "****" at bounding box center [1280, 90] width 362 height 27
type input "****"
click at [1461, 76] on button "Search" at bounding box center [1484, 90] width 48 height 27
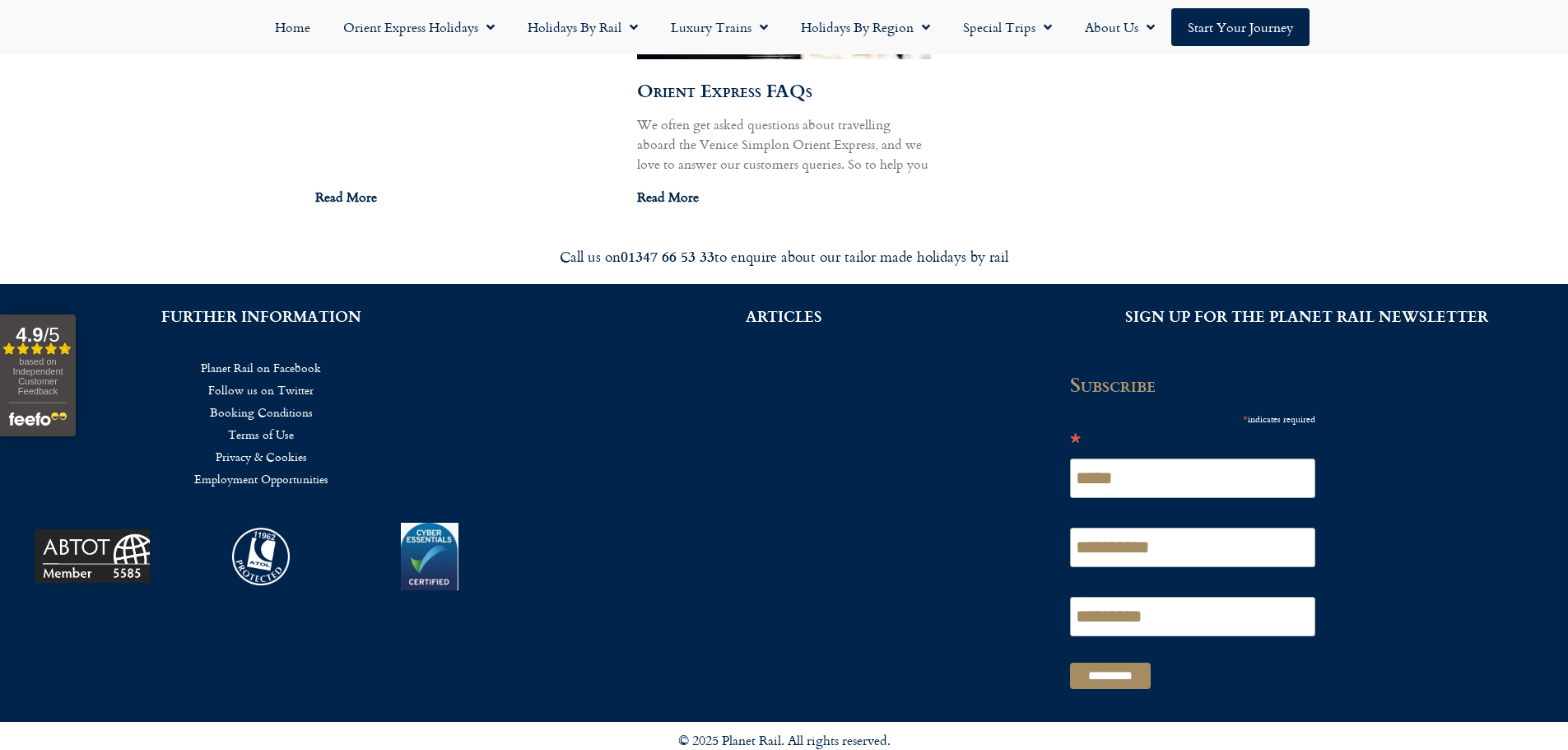
scroll to position [1214, 0]
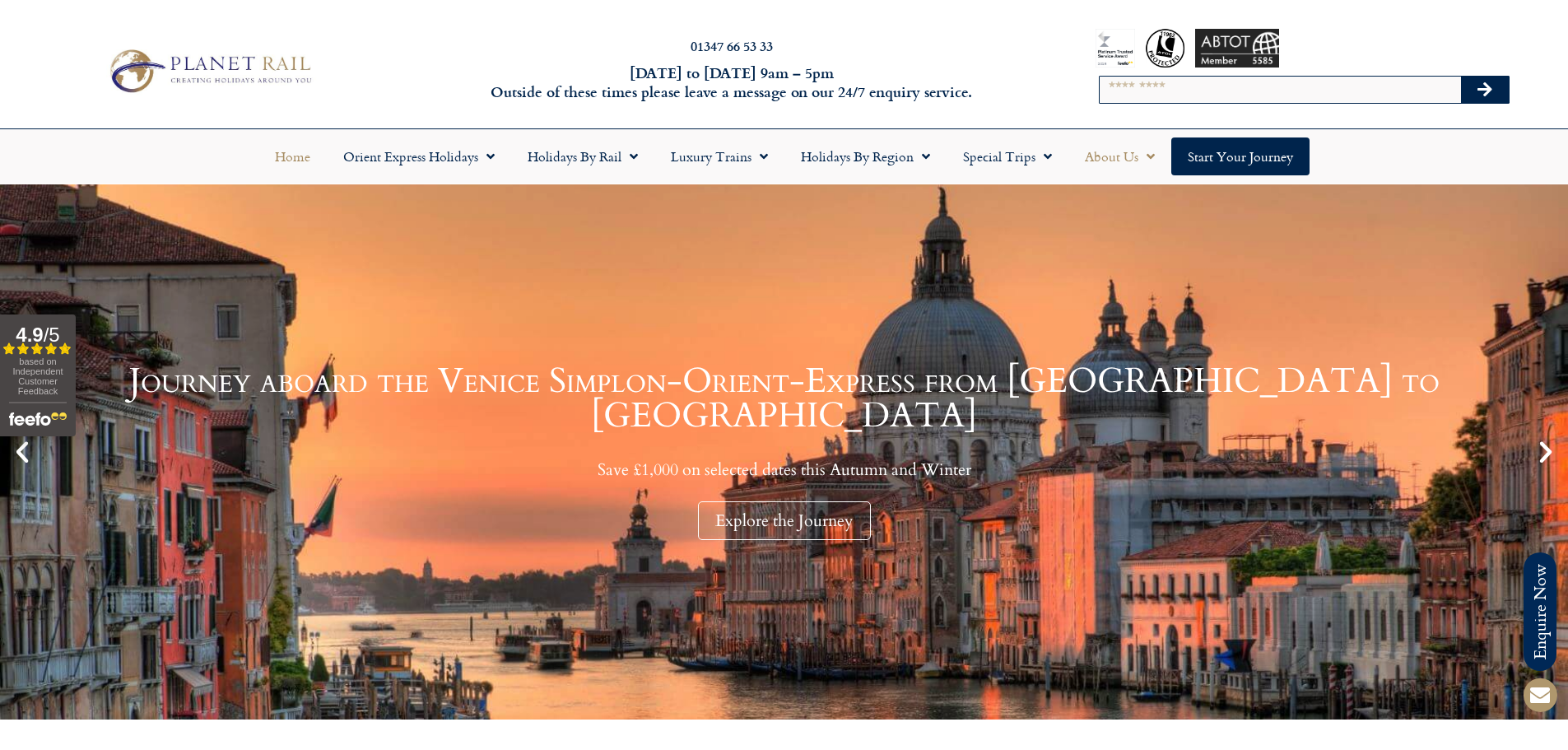
click at [1118, 156] on link "About Us" at bounding box center [1119, 156] width 103 height 38
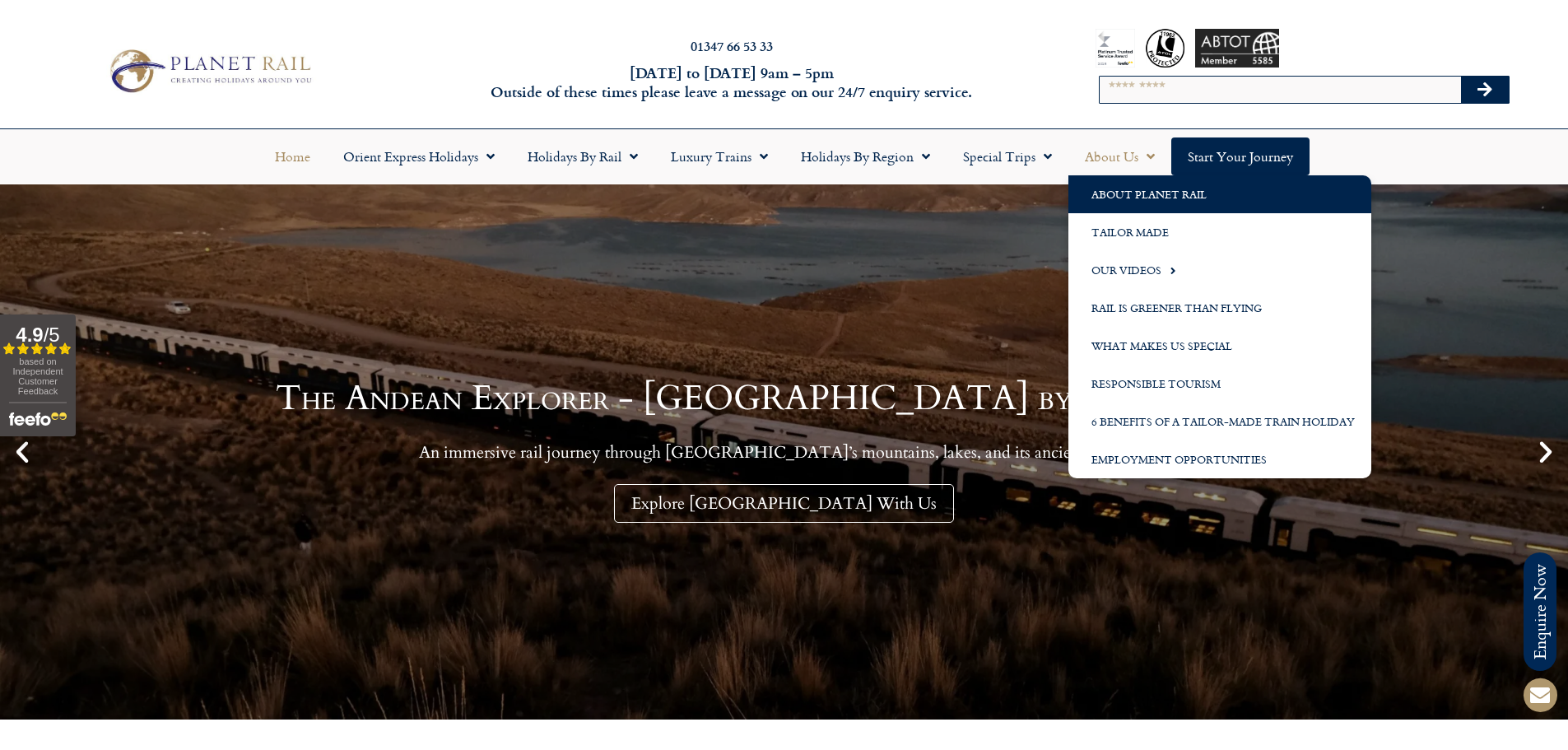
click at [1126, 207] on link "About Planet Rail" at bounding box center [1219, 194] width 303 height 38
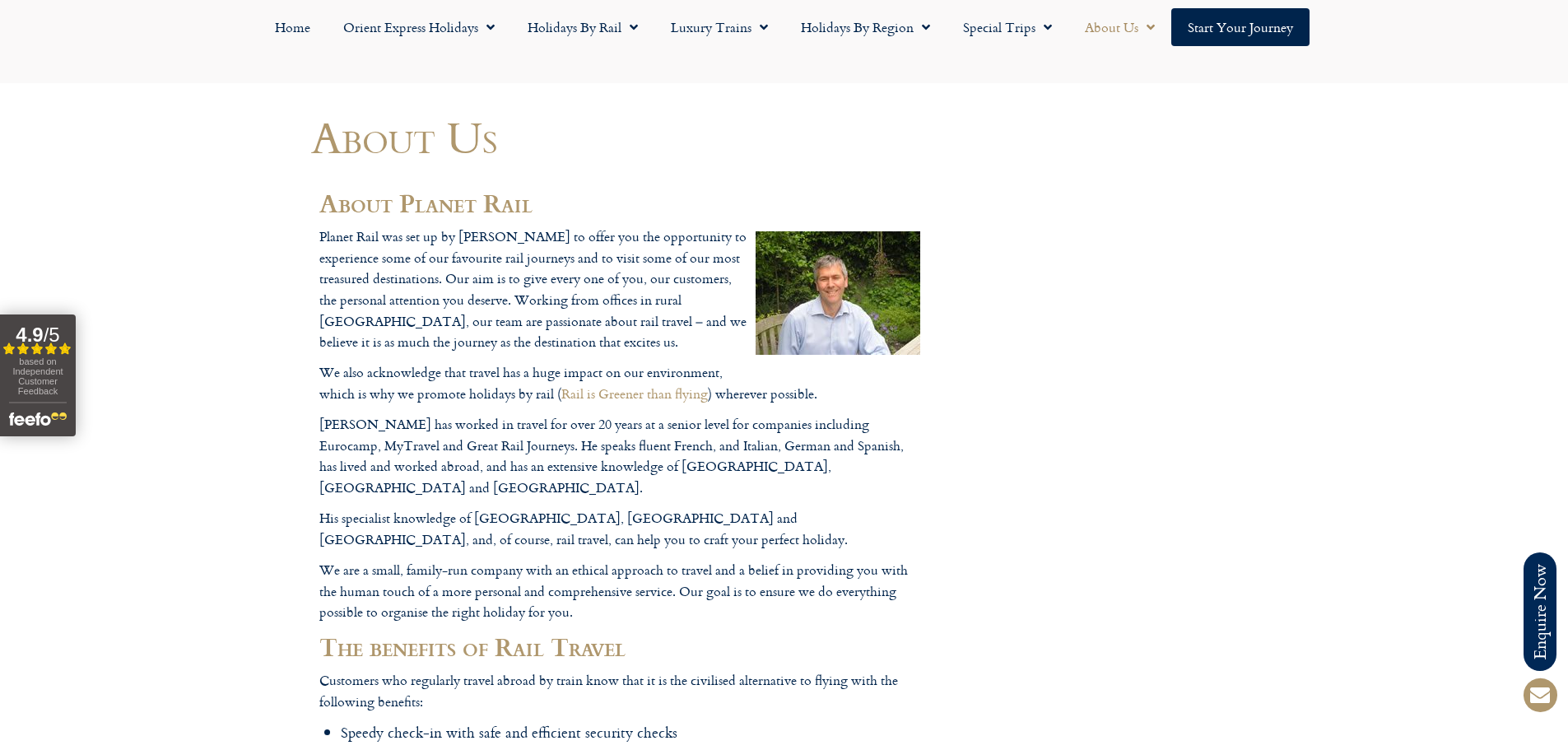
scroll to position [83, 0]
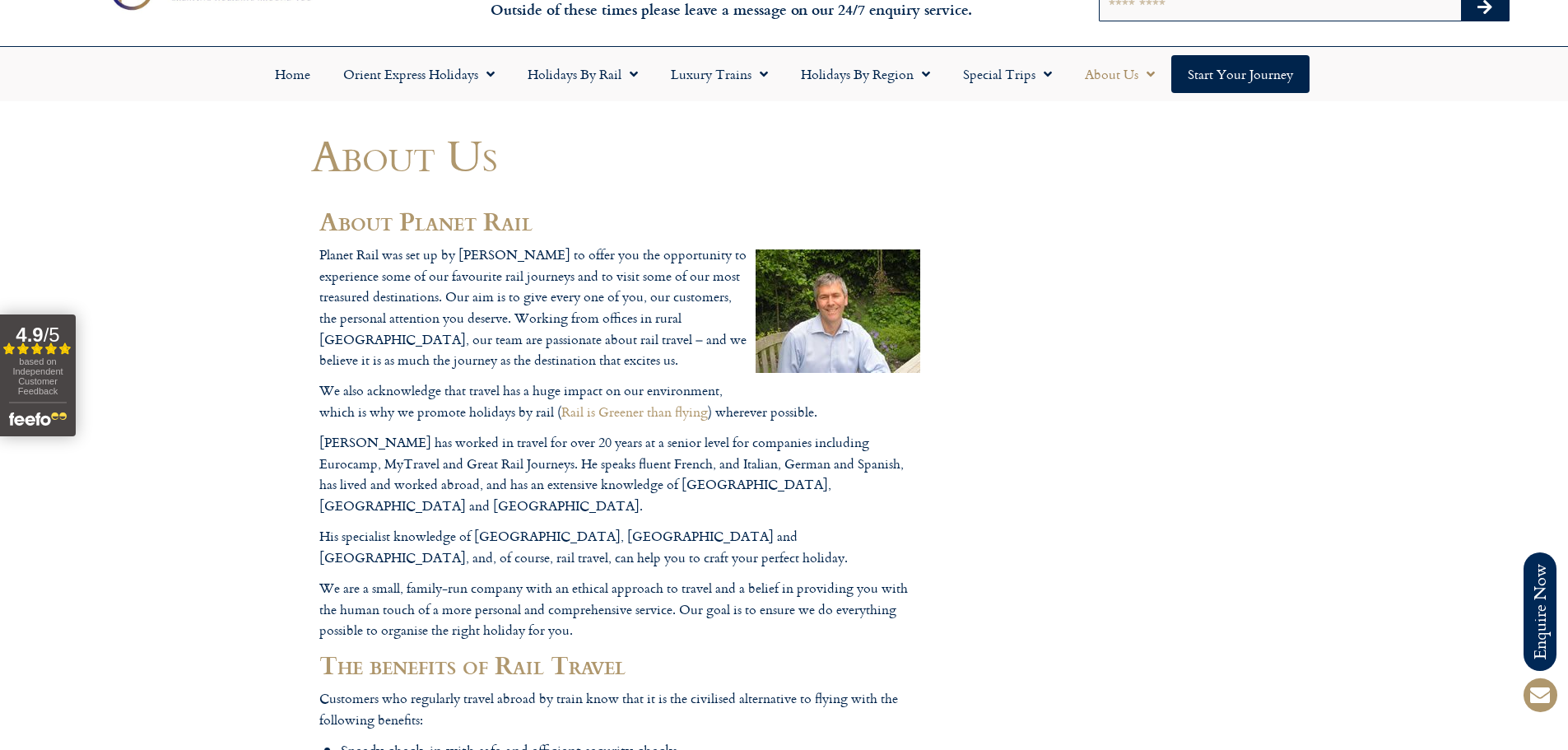
click at [824, 297] on img at bounding box center [837, 311] width 164 height 124
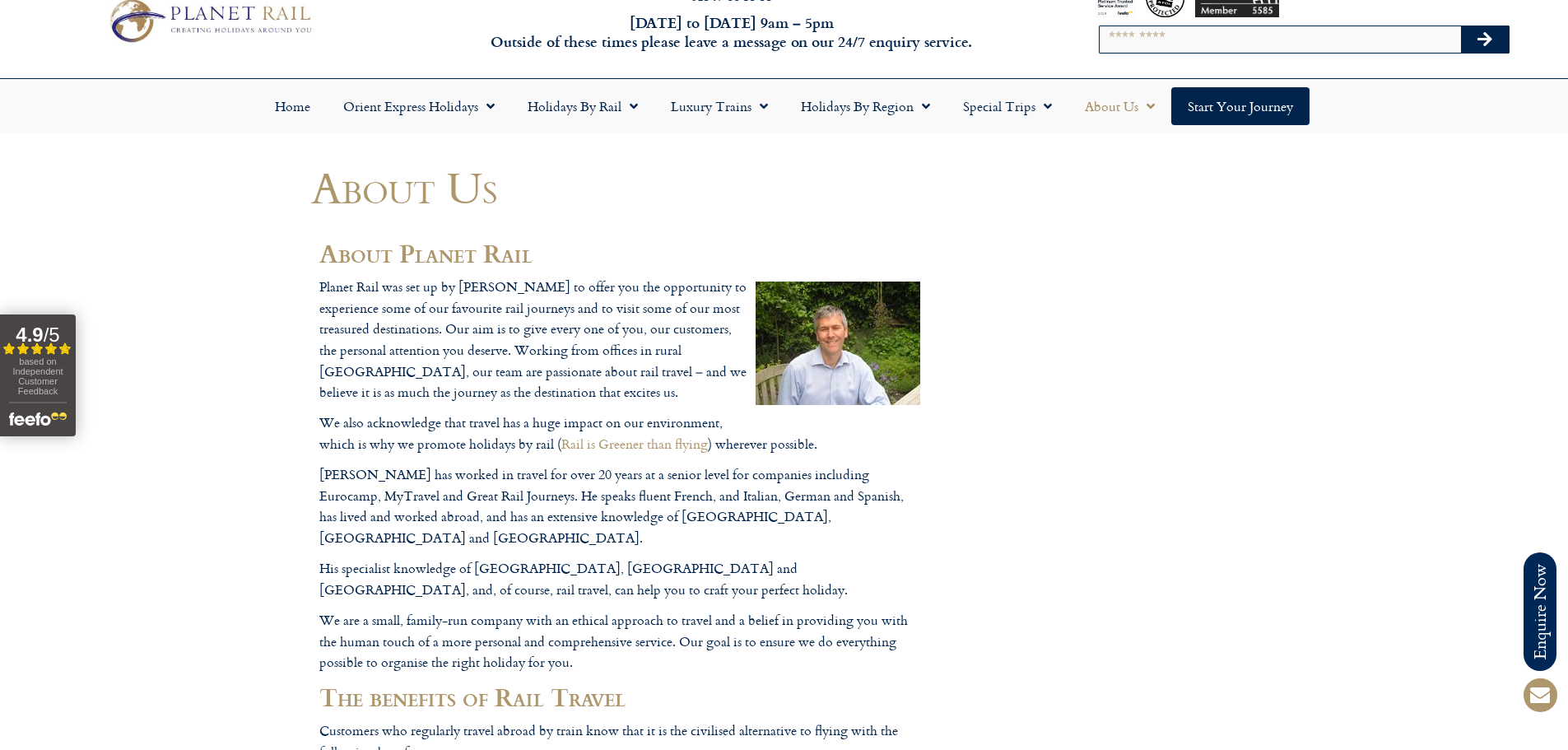
scroll to position [0, 0]
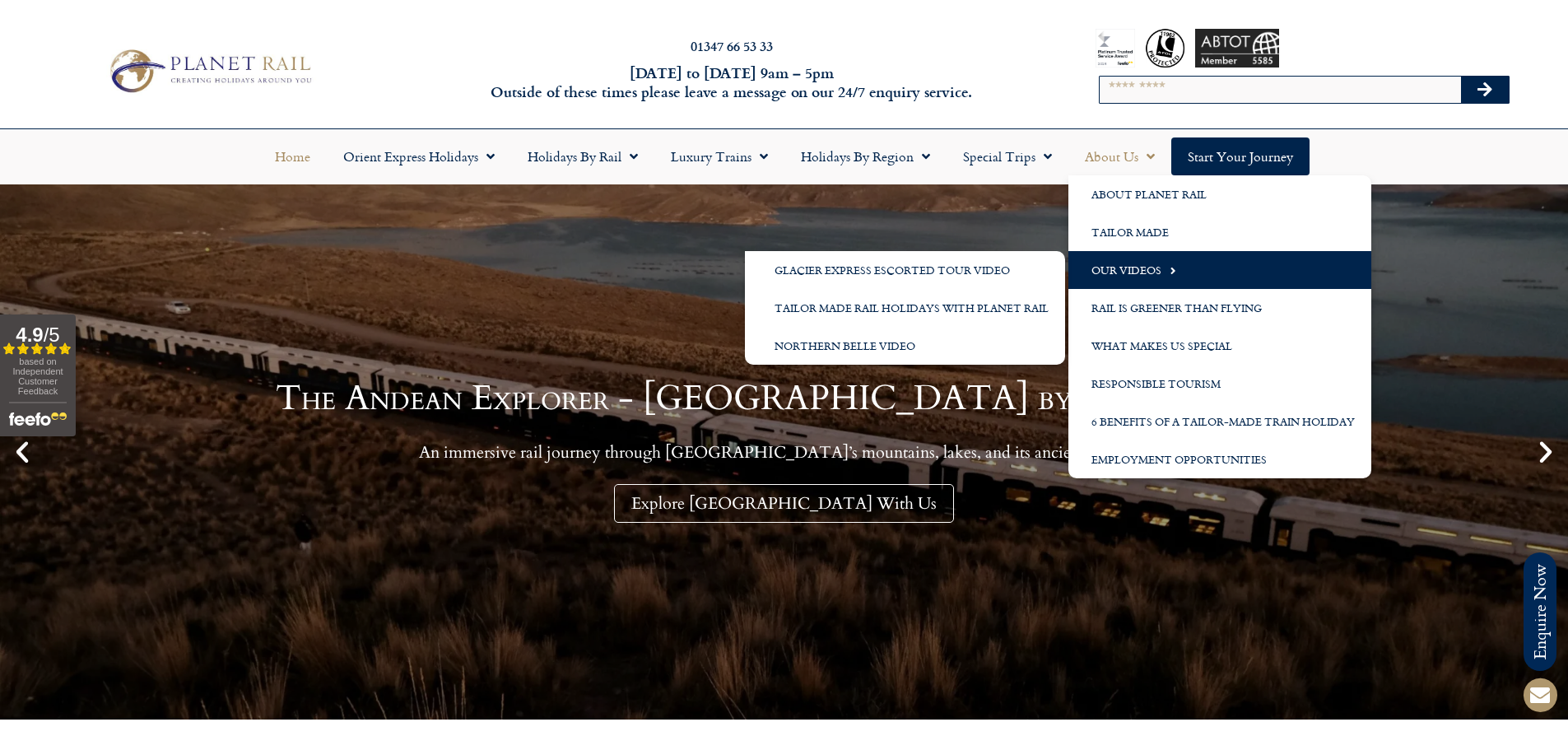
click at [1133, 276] on link "Our Videos" at bounding box center [1219, 270] width 303 height 38
click at [1137, 270] on link "Our Videos" at bounding box center [1219, 270] width 303 height 38
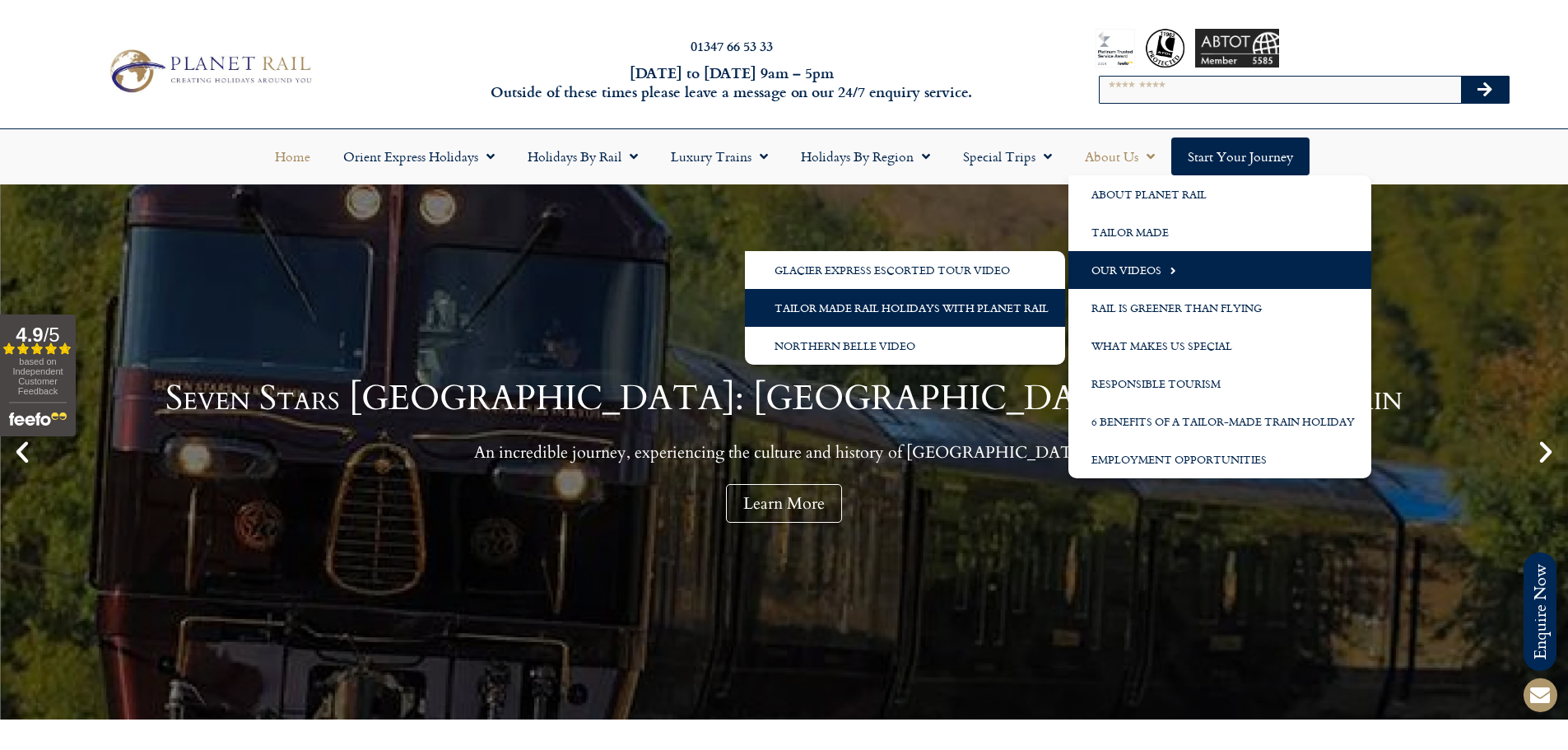
click at [872, 309] on link "Tailor Made Rail Holidays with Planet Rail" at bounding box center [904, 307] width 320 height 38
